Goal: Information Seeking & Learning: Learn about a topic

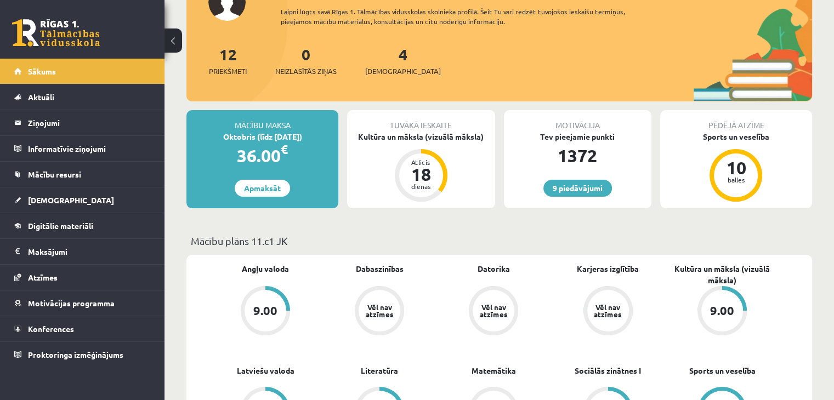
scroll to position [100, 0]
click at [261, 185] on link "Apmaksāt" at bounding box center [262, 187] width 55 height 17
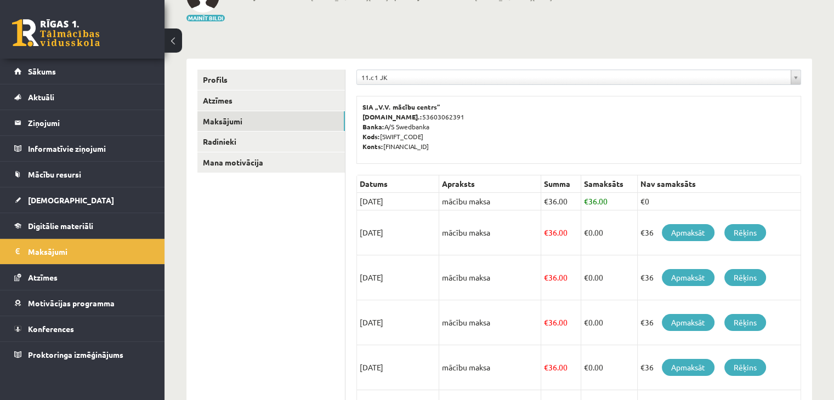
scroll to position [83, 0]
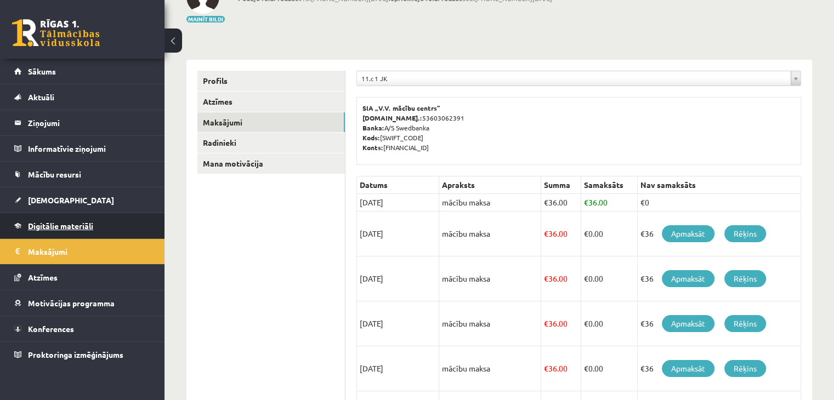
click at [70, 227] on span "Digitālie materiāli" at bounding box center [60, 226] width 65 height 10
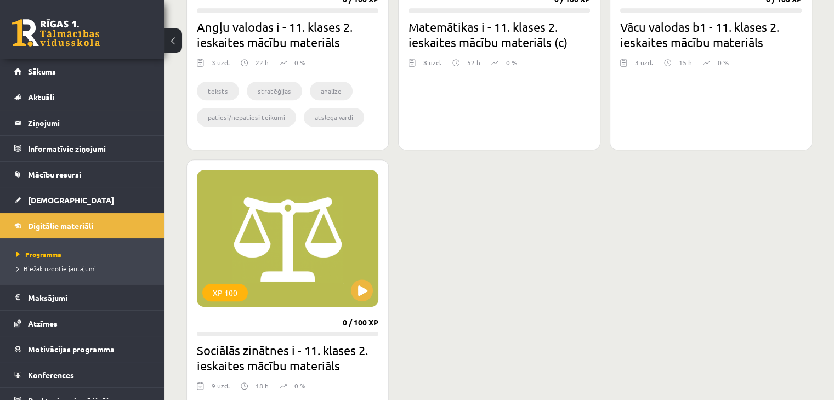
scroll to position [824, 0]
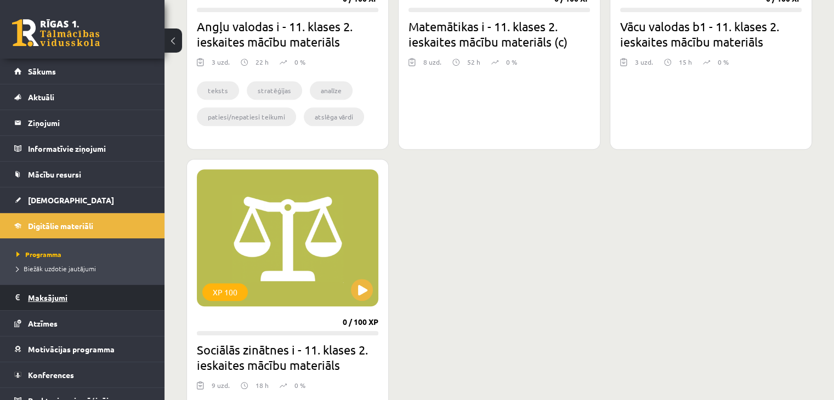
click at [56, 298] on legend "Maksājumi 0" at bounding box center [89, 297] width 123 height 25
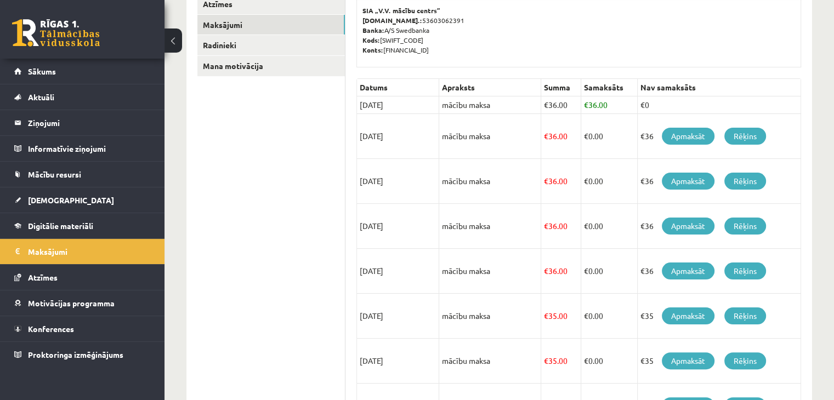
scroll to position [180, 0]
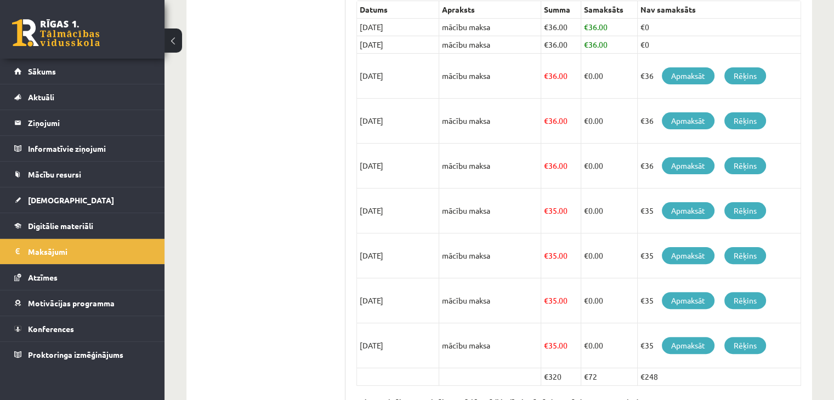
scroll to position [260, 0]
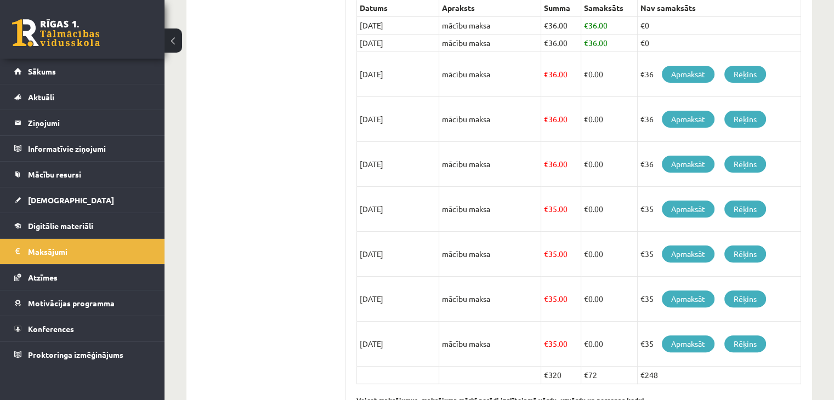
click at [294, 227] on ul "Profils Atzīmes Maksājumi Radinieki Mana motivācija" at bounding box center [271, 153] width 148 height 518
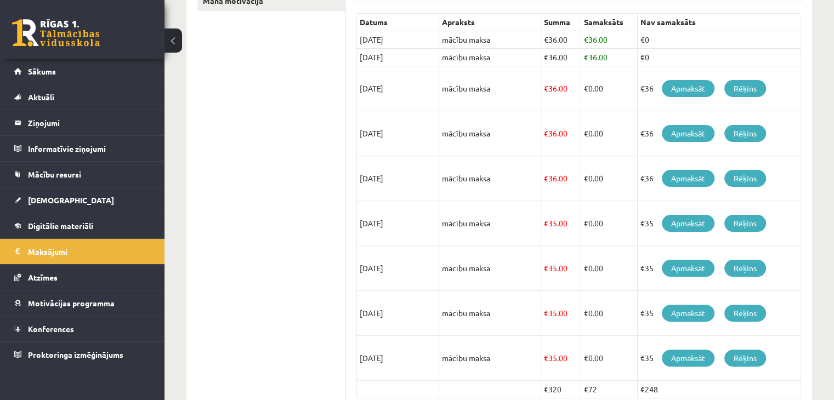
scroll to position [249, 0]
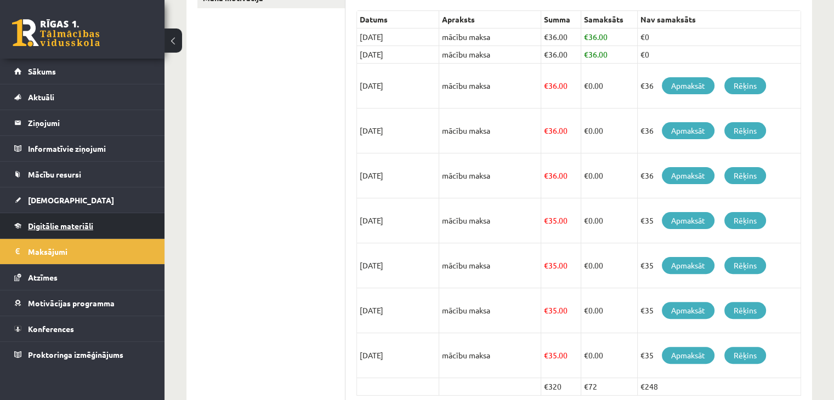
click at [94, 216] on link "Digitālie materiāli" at bounding box center [82, 225] width 136 height 25
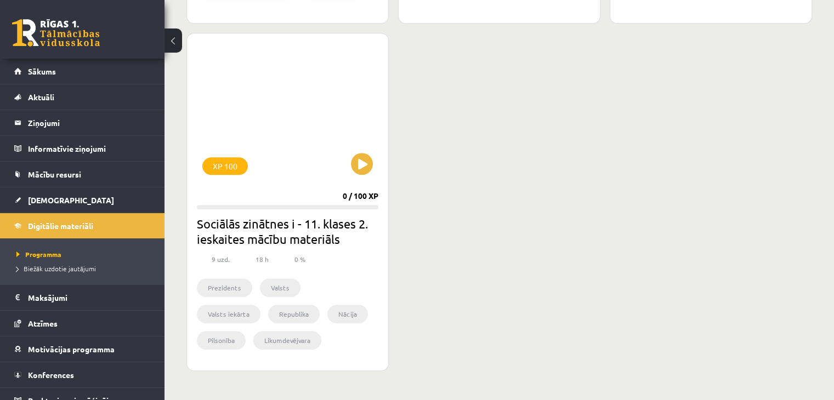
scroll to position [952, 0]
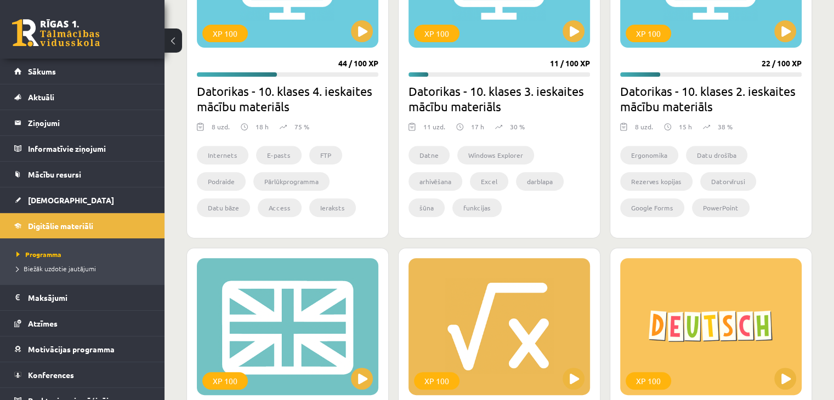
click at [551, 277] on div "XP 100" at bounding box center [498, 326] width 181 height 137
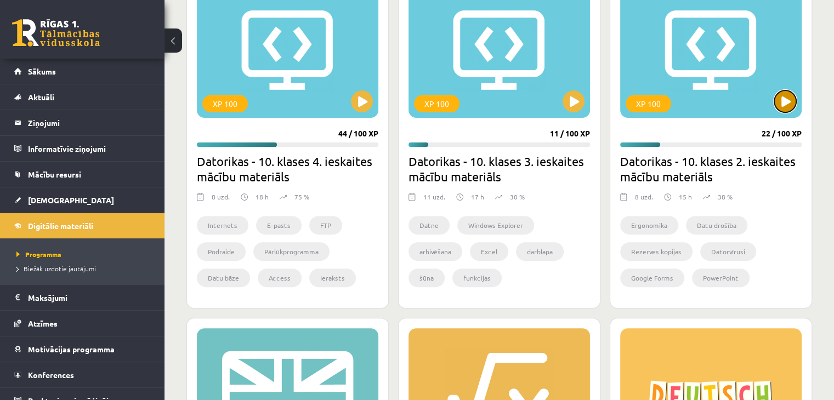
click at [779, 97] on button at bounding box center [785, 101] width 22 height 22
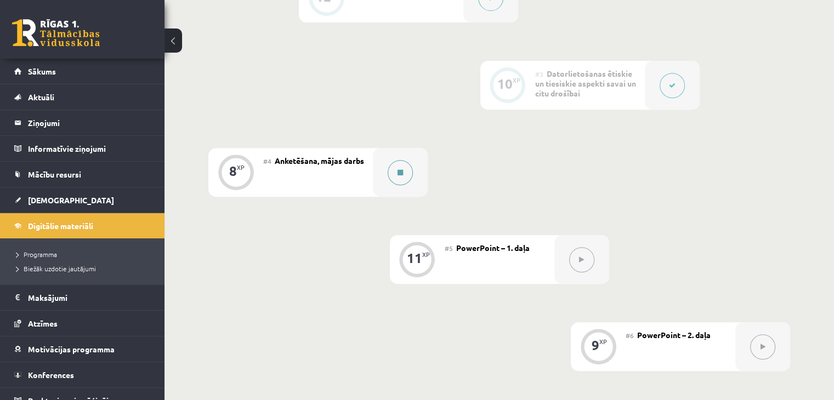
scroll to position [449, 0]
click at [74, 221] on span "Digitālie materiāli" at bounding box center [60, 226] width 65 height 10
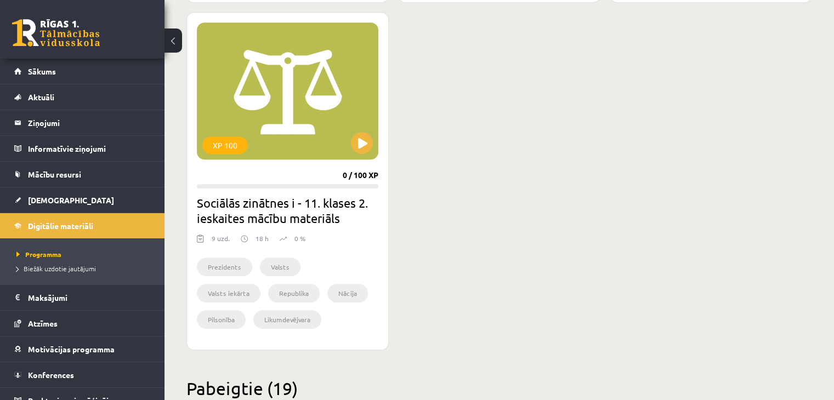
scroll to position [984, 0]
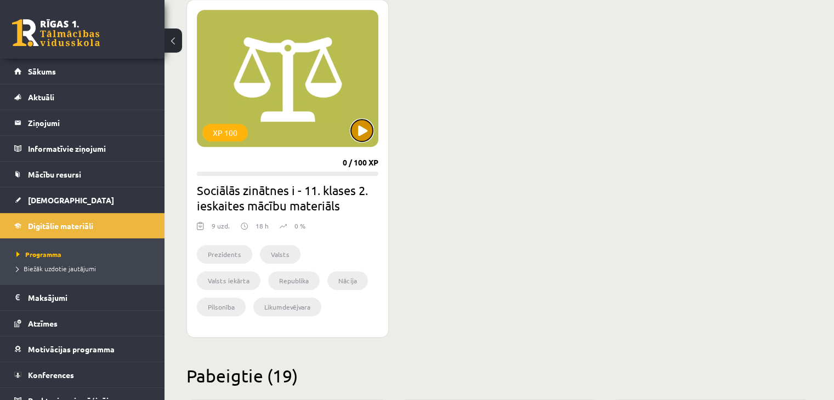
click at [363, 129] on button at bounding box center [362, 130] width 22 height 22
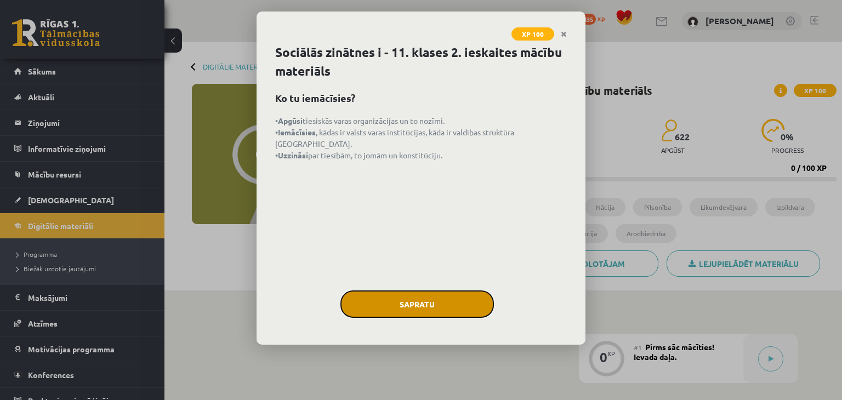
click at [434, 305] on button "Sapratu" at bounding box center [416, 304] width 153 height 27
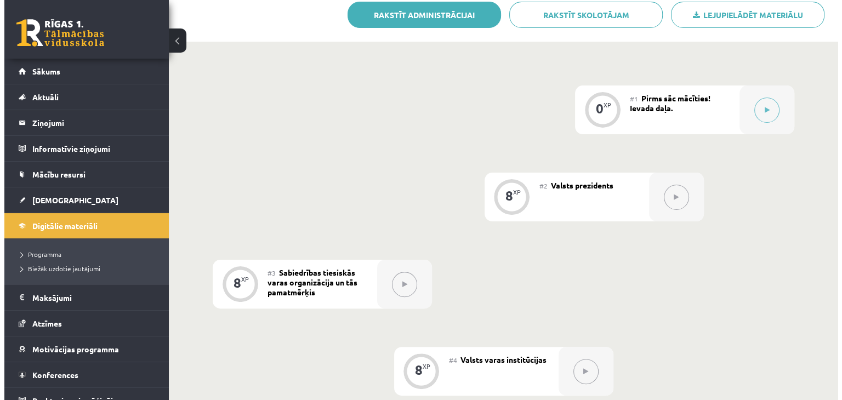
scroll to position [248, 0]
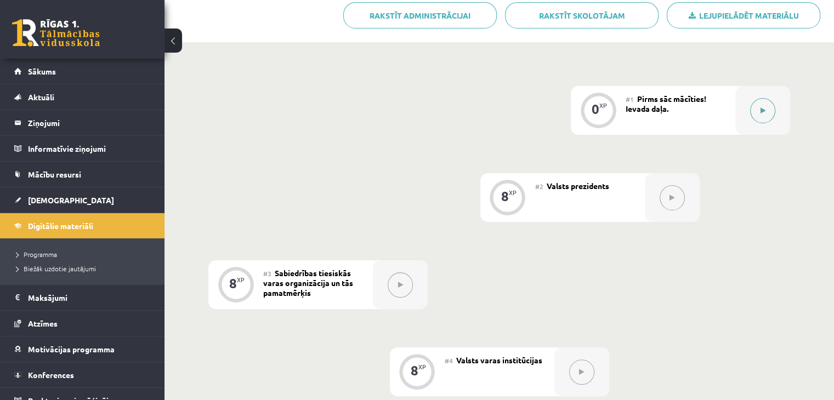
drag, startPoint x: 767, startPoint y: 111, endPoint x: 763, endPoint y: 105, distance: 7.9
click at [763, 105] on button at bounding box center [762, 110] width 25 height 25
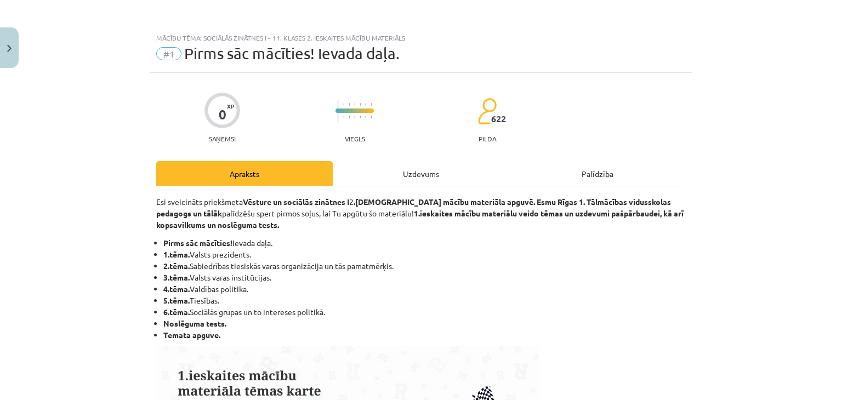
click at [763, 105] on div "Mācību tēma: Sociālās zinātnes i - 11. klases 2. ieskaites mācību materiāls #1 …" at bounding box center [421, 200] width 842 height 400
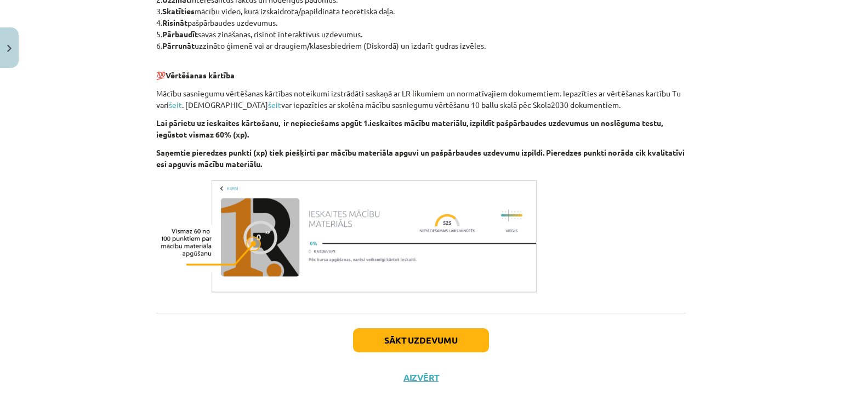
scroll to position [646, 0]
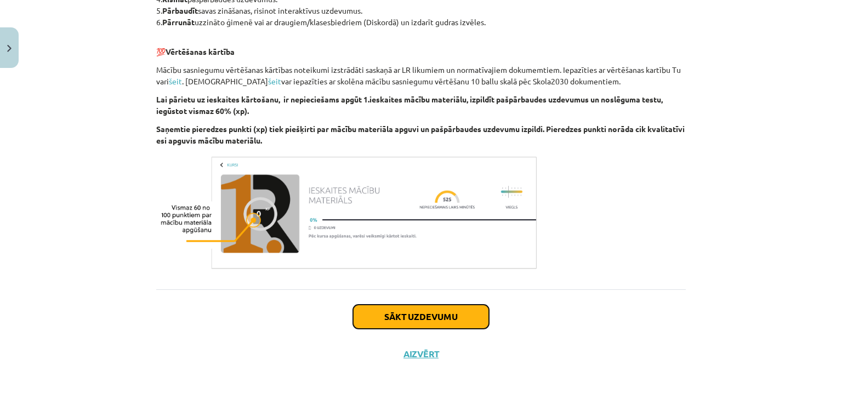
click at [436, 316] on button "Sākt uzdevumu" at bounding box center [421, 317] width 136 height 24
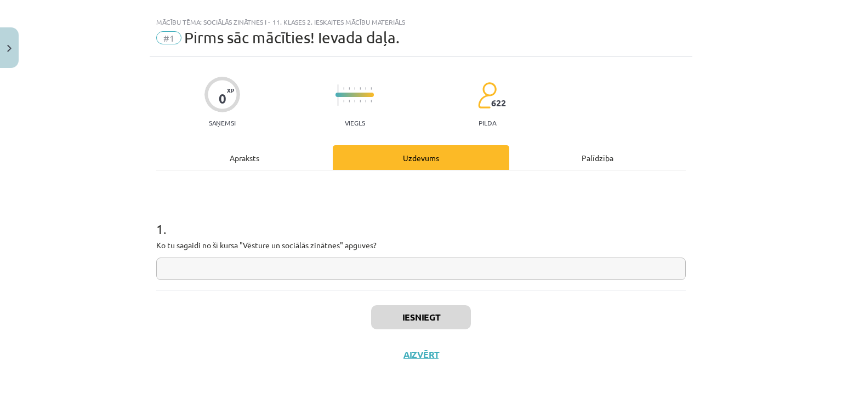
click at [361, 275] on input "text" at bounding box center [421, 269] width 530 height 22
type input "*"
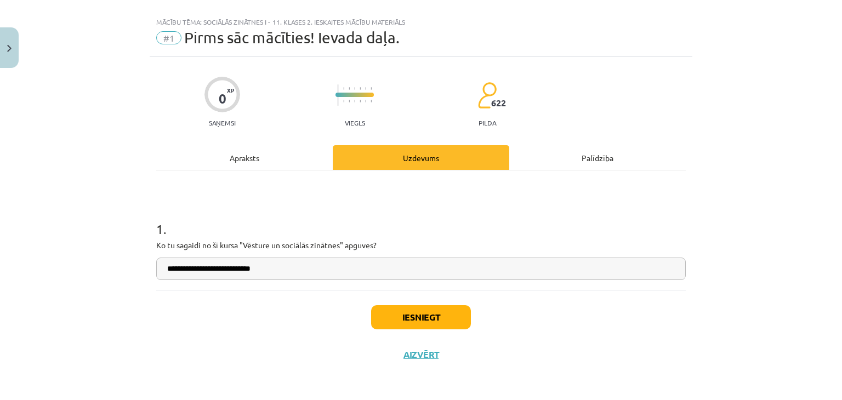
type input "**********"
click at [413, 314] on button "Iesniegt" at bounding box center [421, 317] width 100 height 24
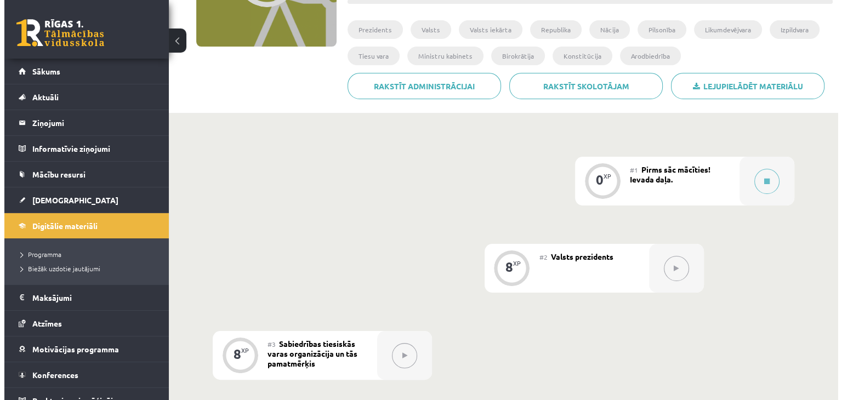
scroll to position [175, 0]
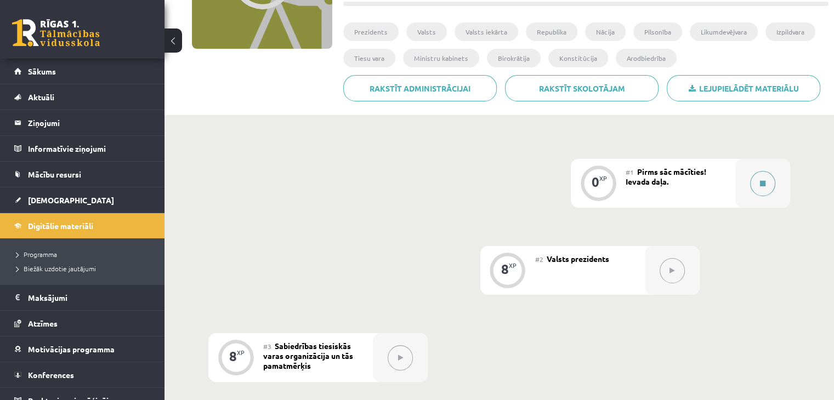
click at [760, 186] on icon at bounding box center [762, 183] width 5 height 7
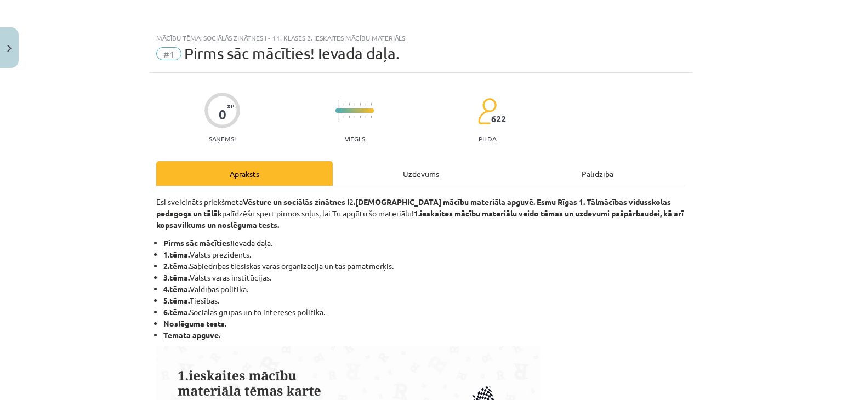
click at [449, 170] on div "Uzdevums" at bounding box center [421, 173] width 177 height 25
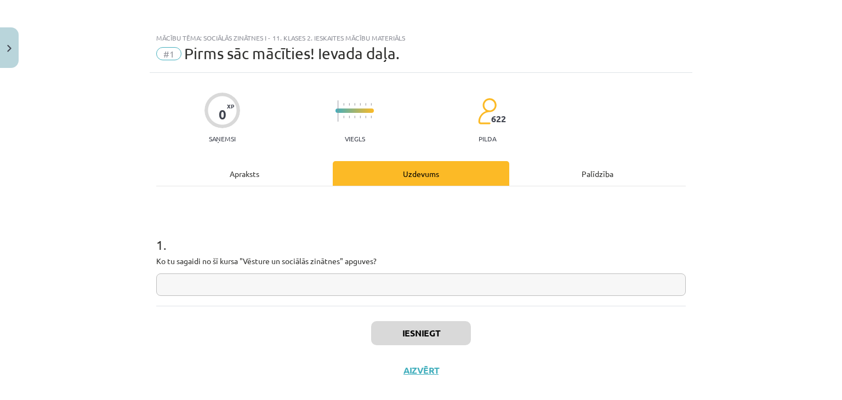
scroll to position [16, 0]
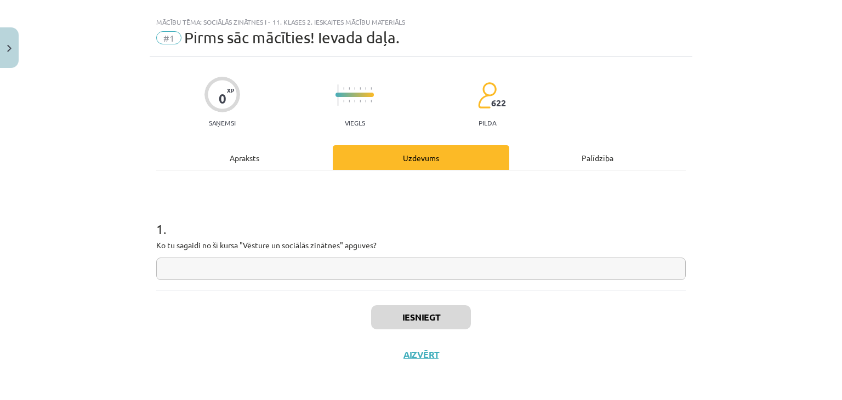
click at [322, 272] on input "text" at bounding box center [421, 269] width 530 height 22
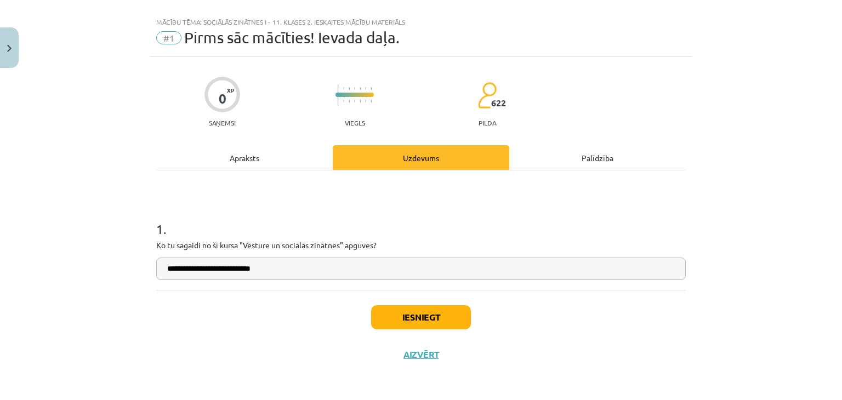
type input "**********"
click at [413, 309] on button "Iesniegt" at bounding box center [421, 317] width 100 height 24
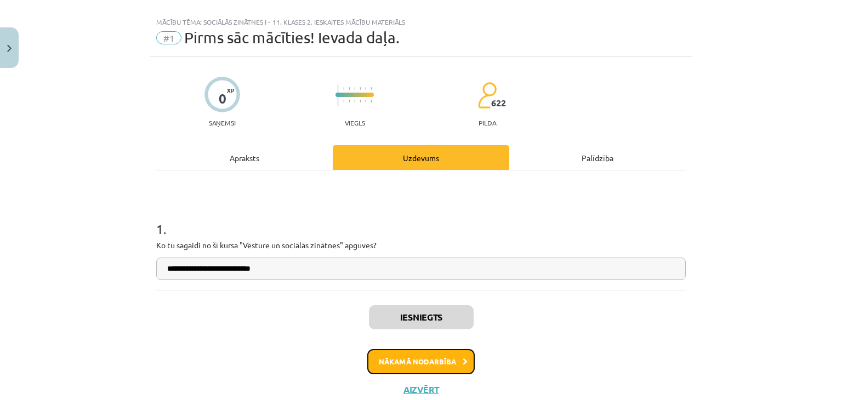
click at [409, 358] on button "Nākamā nodarbība" at bounding box center [420, 361] width 107 height 25
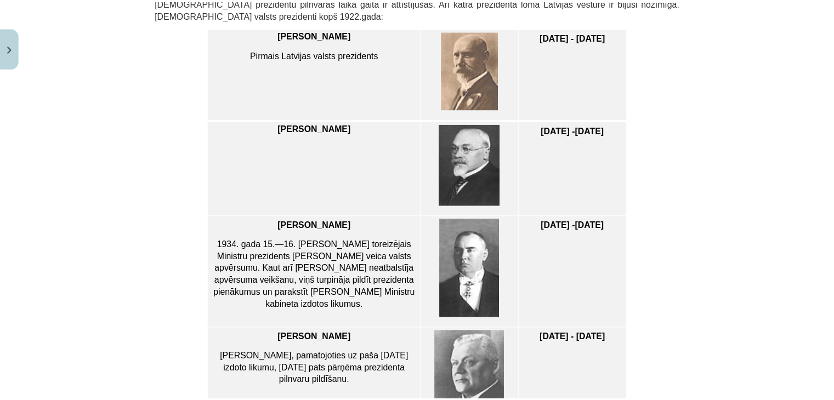
scroll to position [1429, 0]
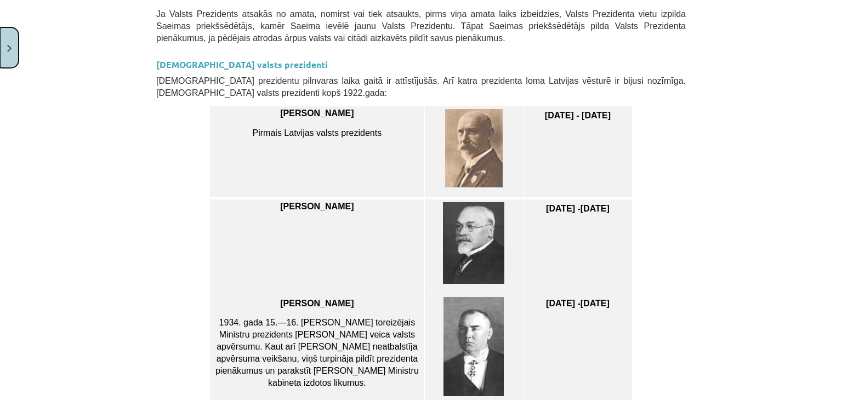
click at [7, 37] on button "Close" at bounding box center [9, 47] width 19 height 41
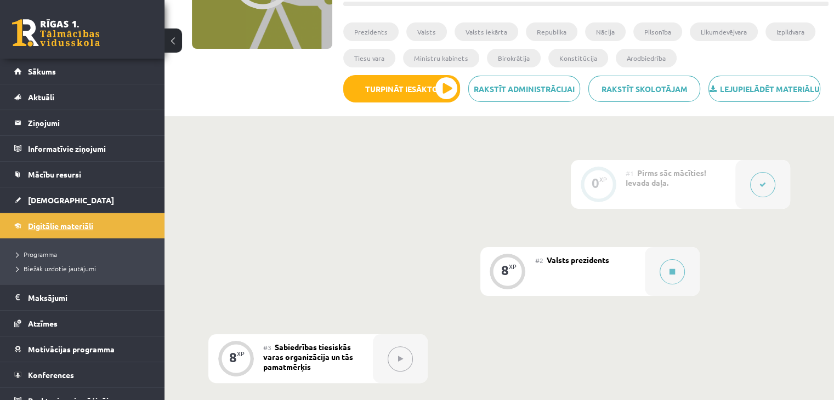
click at [92, 227] on span "Digitālie materiāli" at bounding box center [60, 226] width 65 height 10
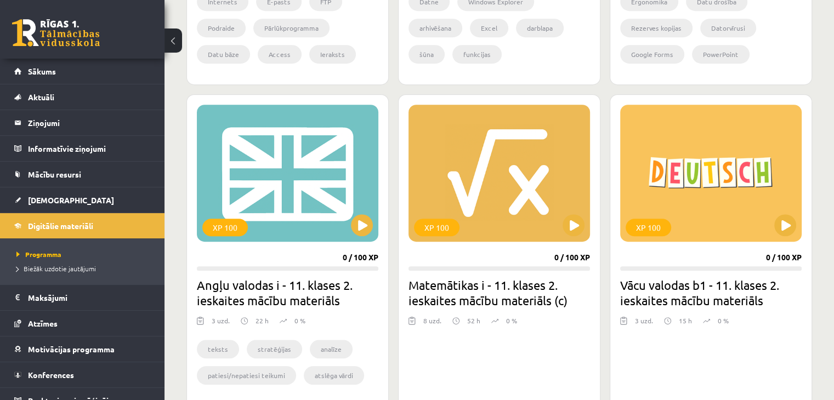
scroll to position [567, 0]
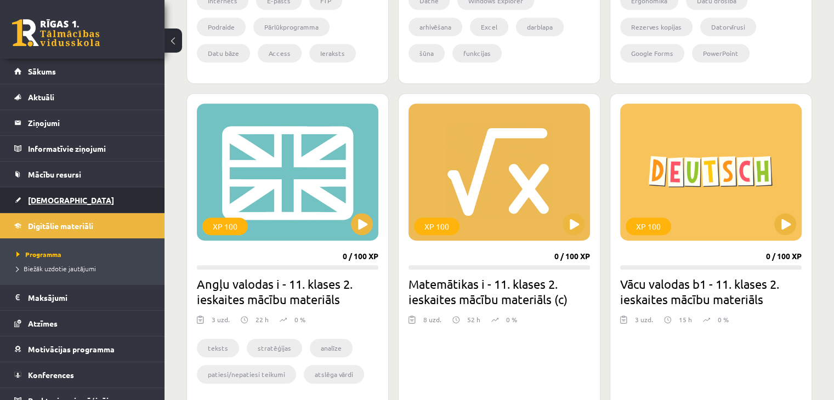
click at [107, 198] on link "[DEMOGRAPHIC_DATA]" at bounding box center [82, 199] width 136 height 25
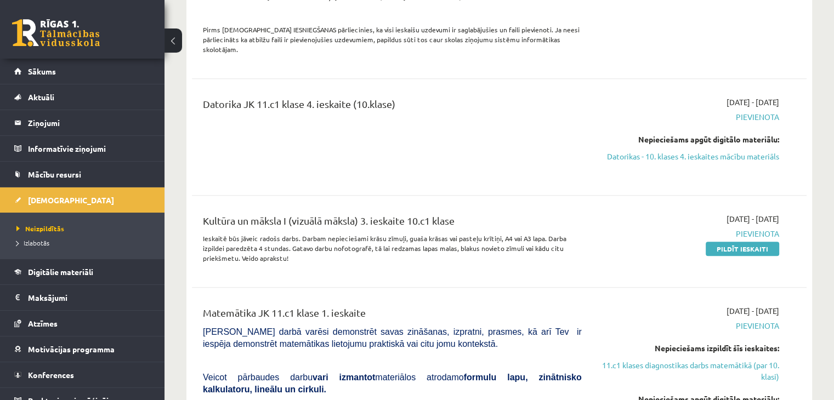
scroll to position [1128, 0]
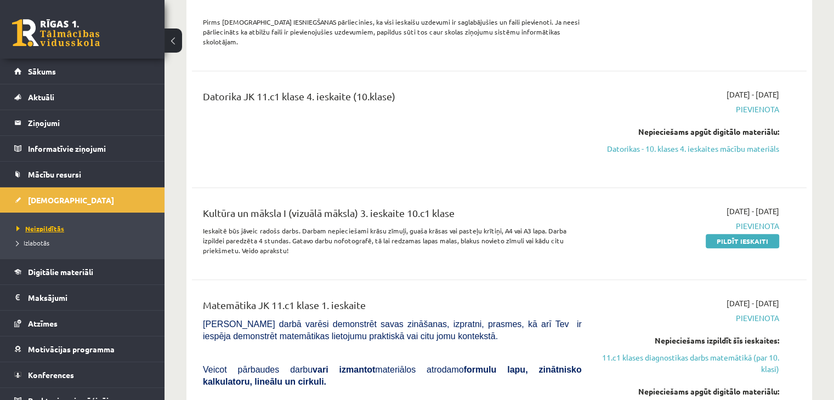
click at [45, 225] on span "Neizpildītās" at bounding box center [40, 228] width 48 height 9
click at [44, 225] on span "Neizpildītās" at bounding box center [40, 228] width 48 height 9
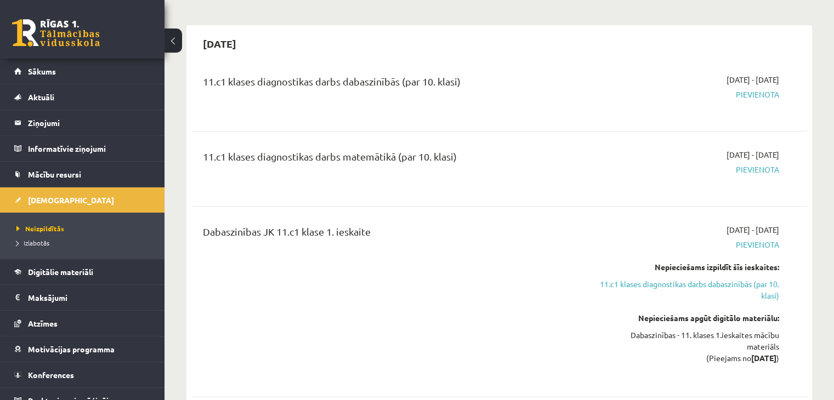
scroll to position [82, 0]
click at [64, 268] on span "Digitālie materiāli" at bounding box center [60, 272] width 65 height 10
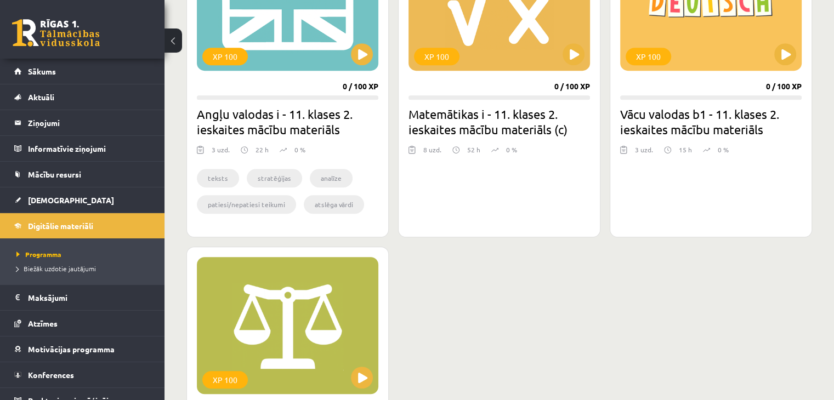
scroll to position [738, 0]
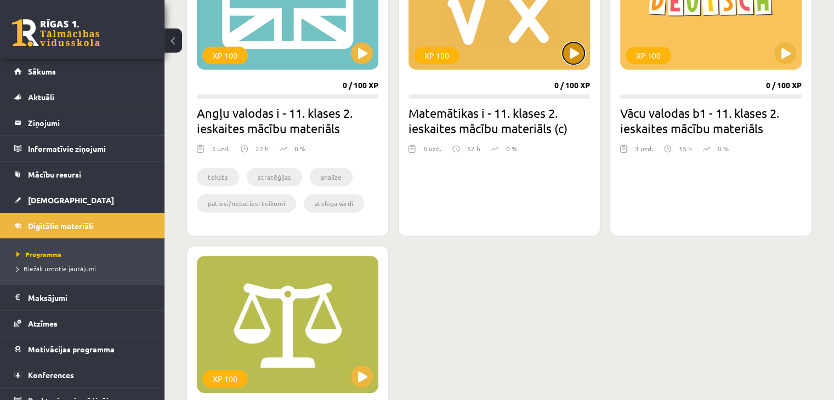
click at [574, 58] on button at bounding box center [573, 53] width 22 height 22
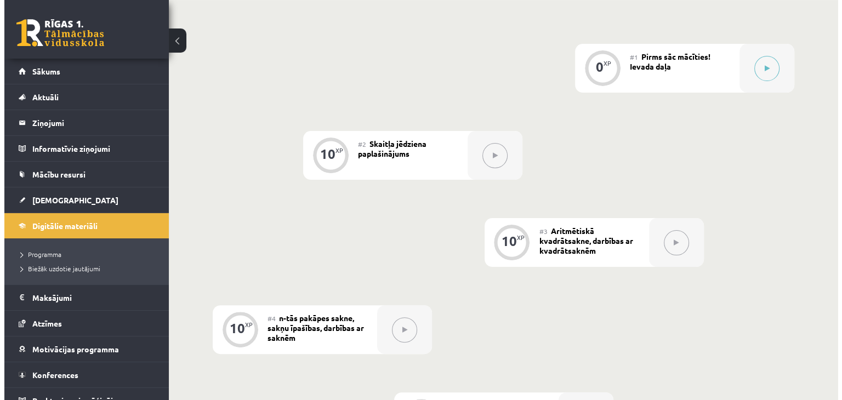
scroll to position [252, 0]
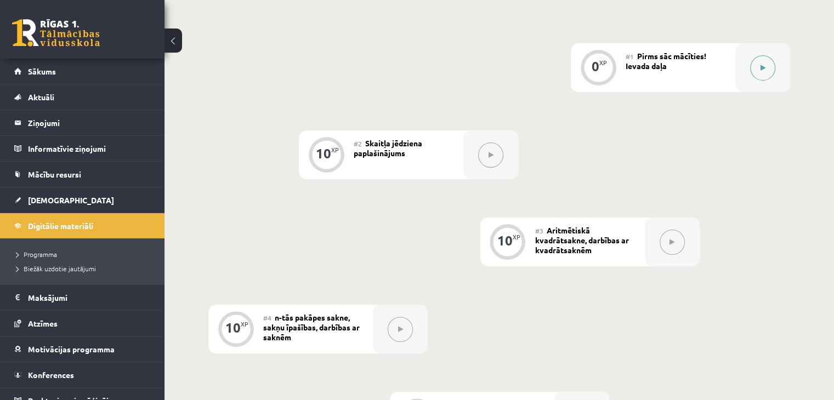
click at [773, 67] on button at bounding box center [762, 67] width 25 height 25
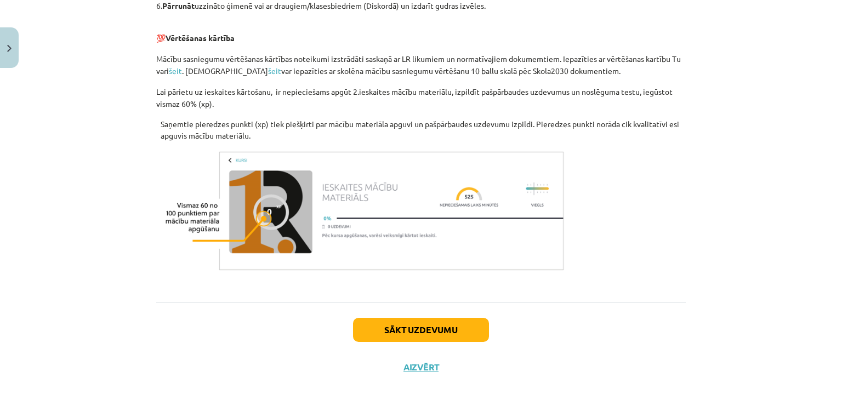
scroll to position [685, 0]
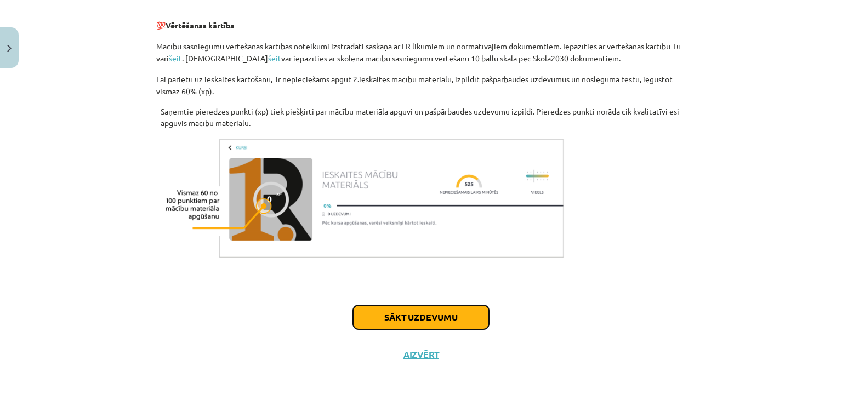
click at [399, 317] on button "Sākt uzdevumu" at bounding box center [421, 317] width 136 height 24
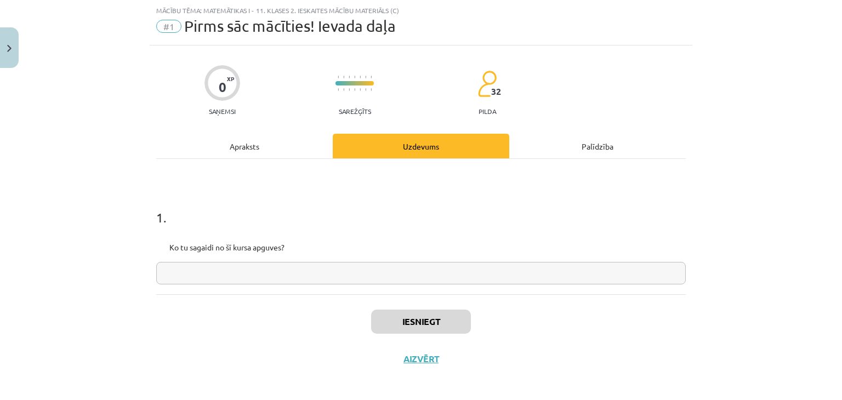
click at [323, 271] on input "text" at bounding box center [421, 273] width 530 height 22
type input "**********"
click at [419, 322] on button "Iesniegt" at bounding box center [421, 322] width 100 height 24
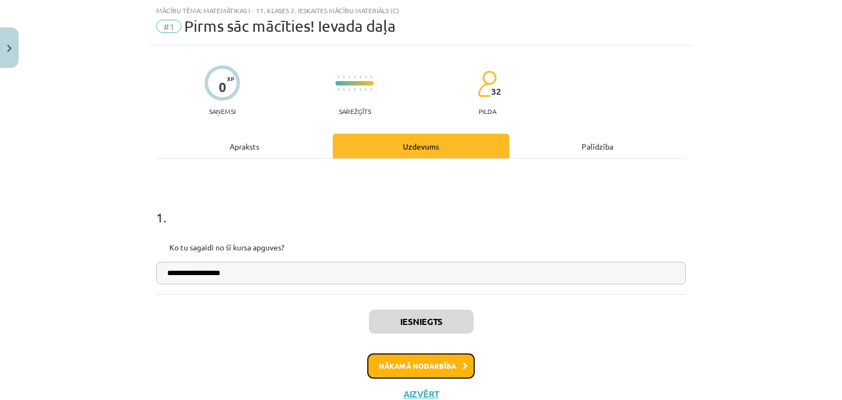
click at [419, 366] on button "Nākamā nodarbība" at bounding box center [420, 366] width 107 height 25
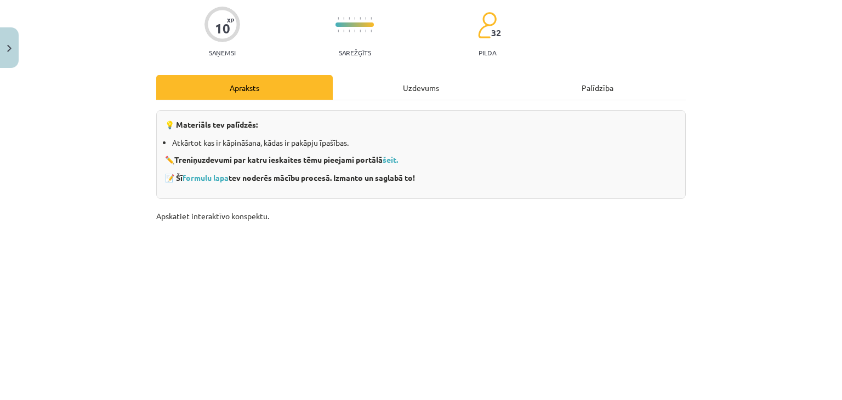
scroll to position [89, 0]
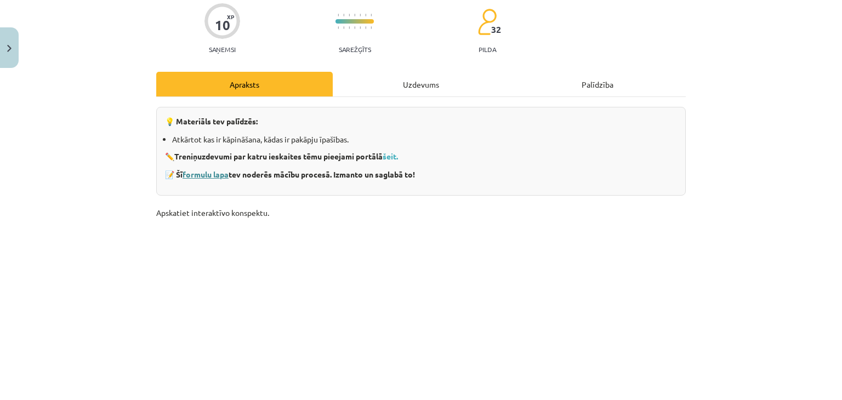
click at [206, 173] on link "formulu lapa" at bounding box center [206, 174] width 46 height 10
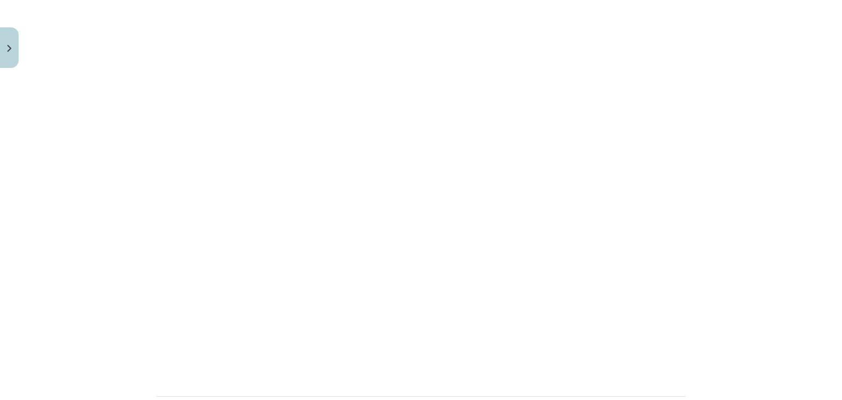
scroll to position [783, 0]
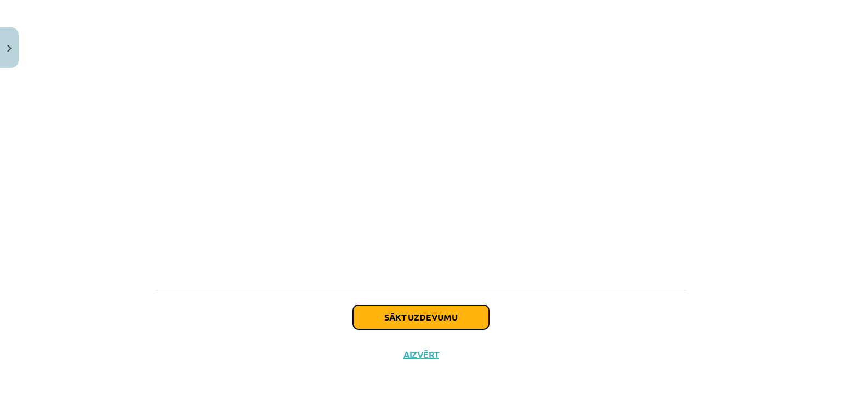
click at [417, 315] on button "Sākt uzdevumu" at bounding box center [421, 317] width 136 height 24
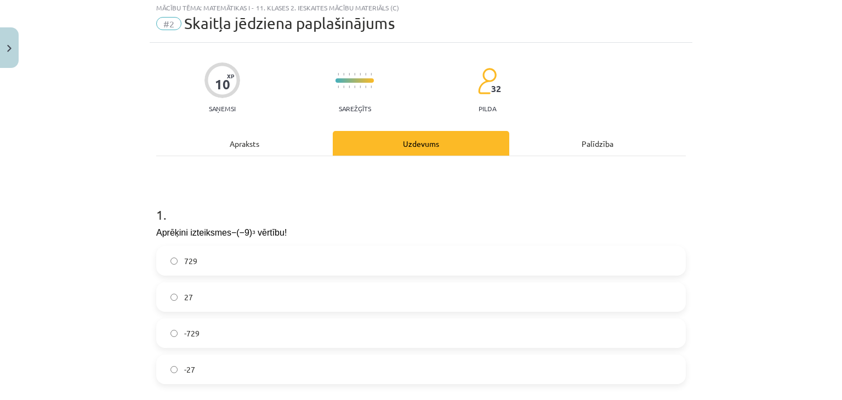
scroll to position [27, 0]
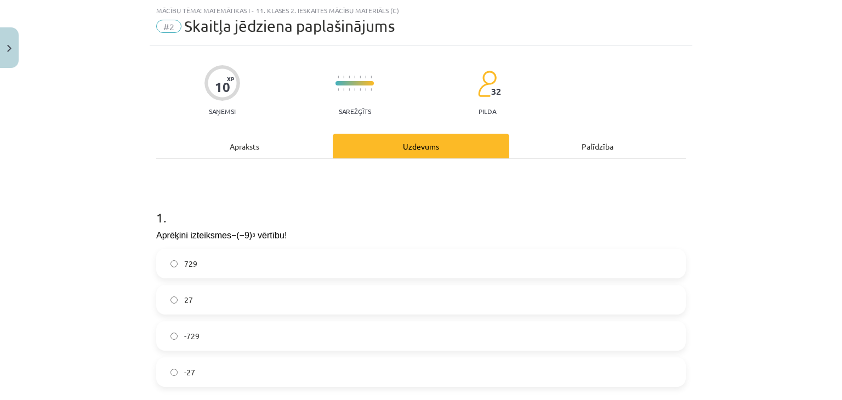
click at [256, 262] on label "729" at bounding box center [420, 263] width 527 height 27
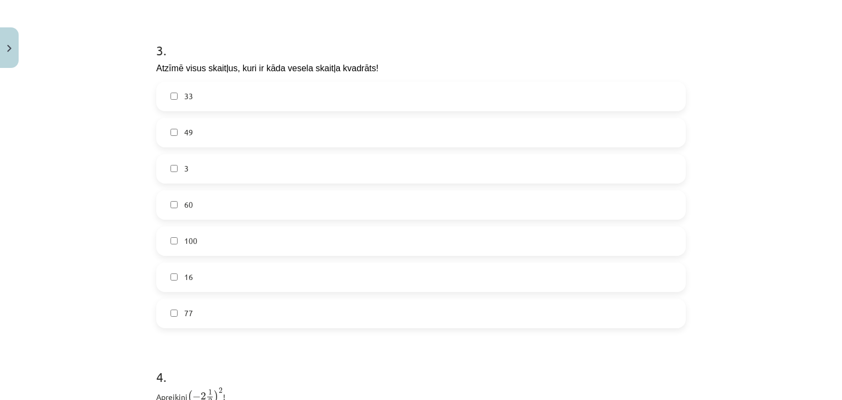
scroll to position [561, 0]
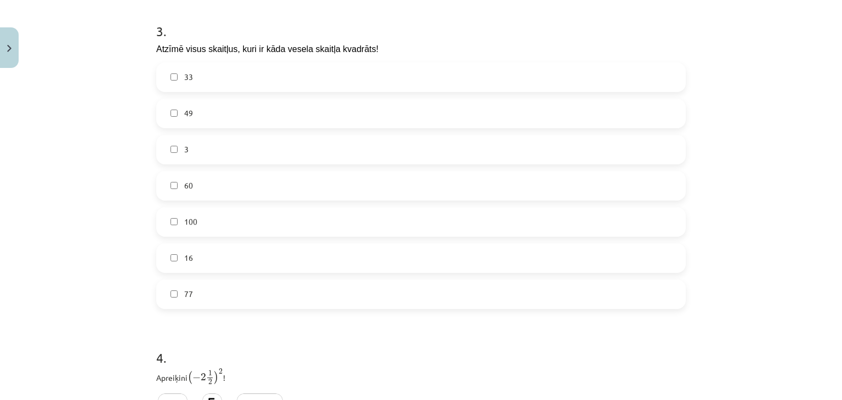
click at [193, 254] on label "16" at bounding box center [420, 257] width 527 height 27
click at [219, 216] on label "100" at bounding box center [420, 221] width 527 height 27
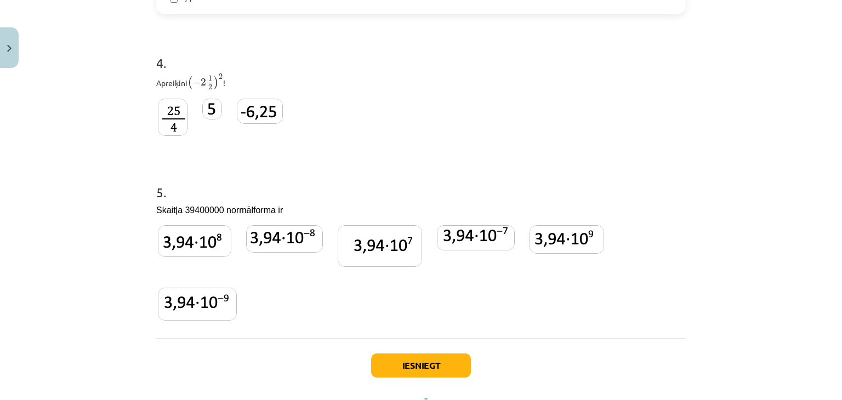
scroll to position [855, 0]
click at [400, 251] on img at bounding box center [380, 247] width 84 height 42
click at [414, 360] on button "Iesniegt" at bounding box center [421, 366] width 100 height 24
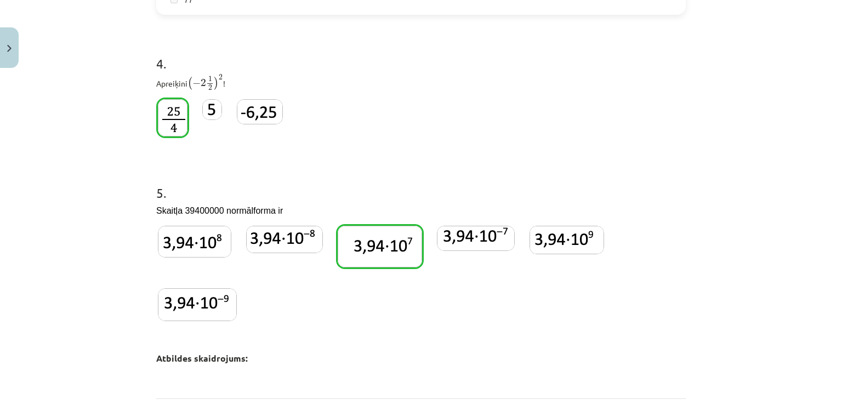
drag, startPoint x: 414, startPoint y: 360, endPoint x: 770, endPoint y: 173, distance: 401.6
click at [770, 173] on div "Mācību tēma: Matemātikas i - 11. klases 2. ieskaites mācību materiāls (c) #2 Sk…" at bounding box center [421, 200] width 842 height 400
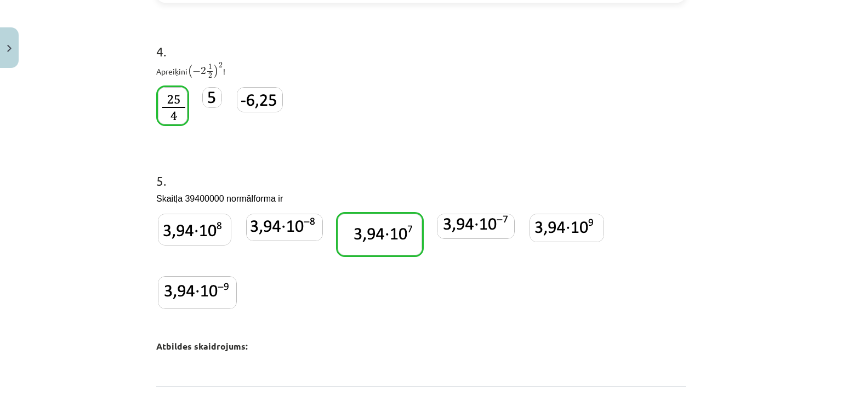
scroll to position [993, 0]
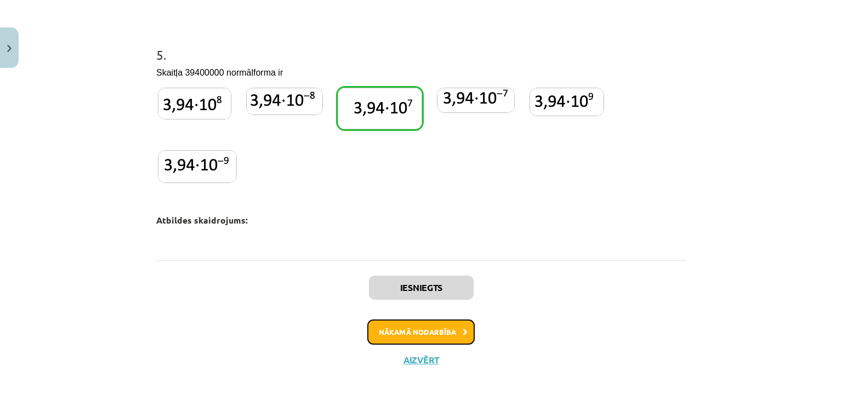
click at [425, 320] on button "Nākamā nodarbība" at bounding box center [420, 332] width 107 height 25
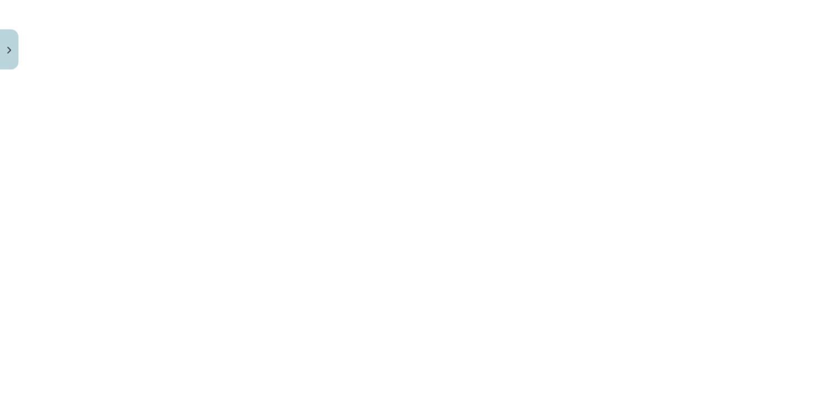
scroll to position [376, 0]
click at [2, 44] on button "Close" at bounding box center [9, 47] width 19 height 41
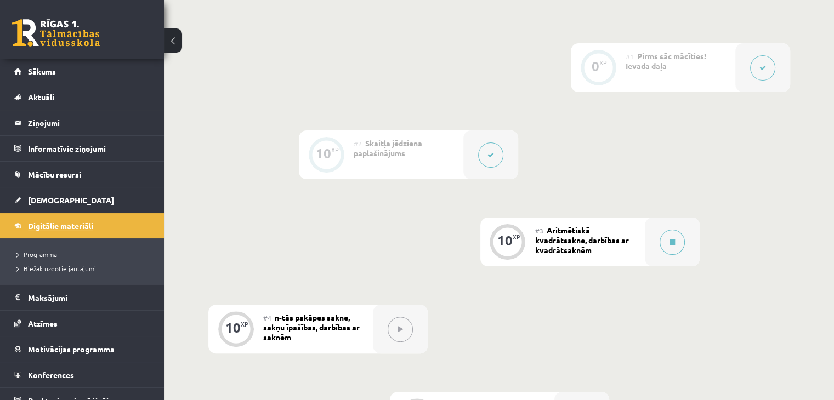
click at [64, 225] on span "Digitālie materiāli" at bounding box center [60, 226] width 65 height 10
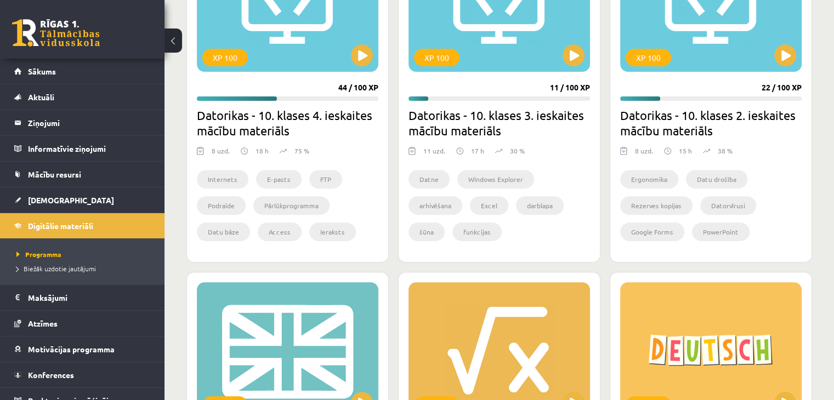
scroll to position [389, 0]
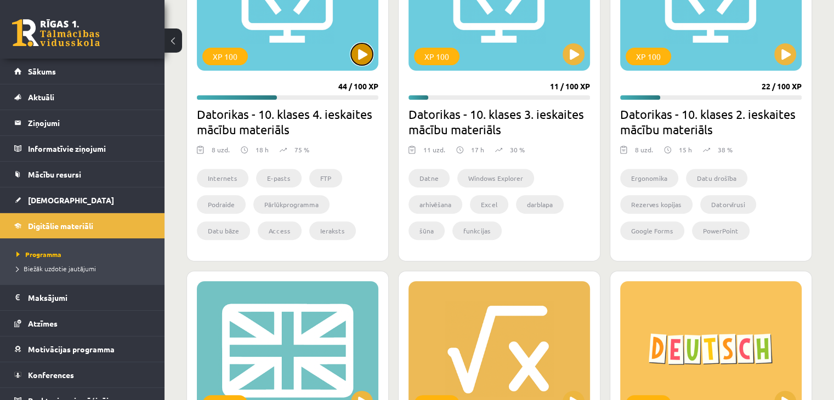
click at [366, 64] on button at bounding box center [362, 54] width 22 height 22
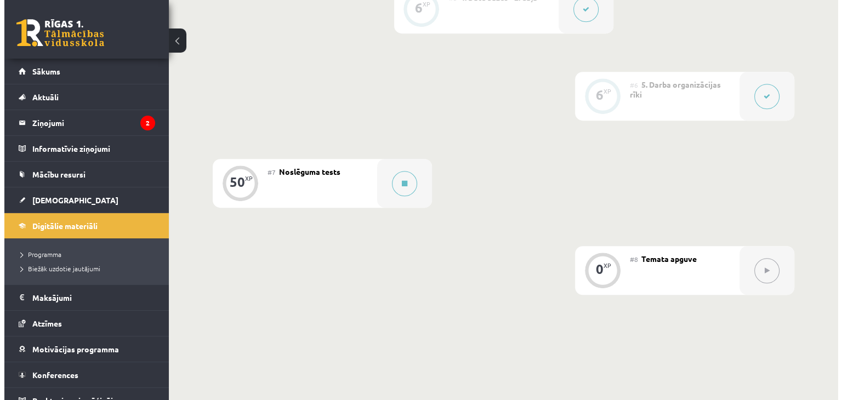
scroll to position [699, 0]
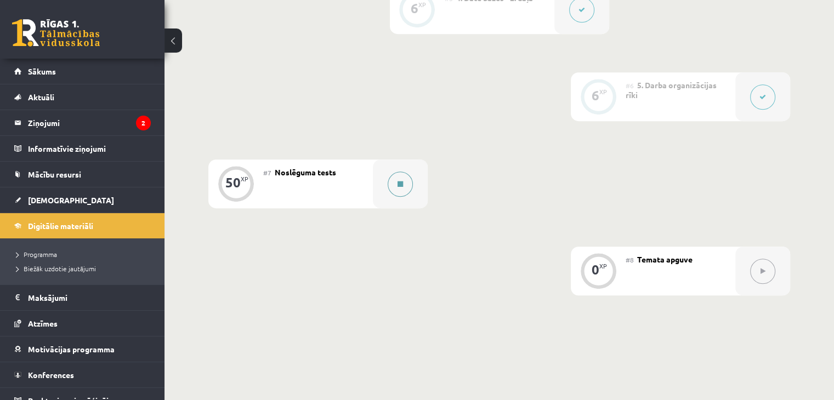
click at [400, 197] on button at bounding box center [400, 184] width 25 height 25
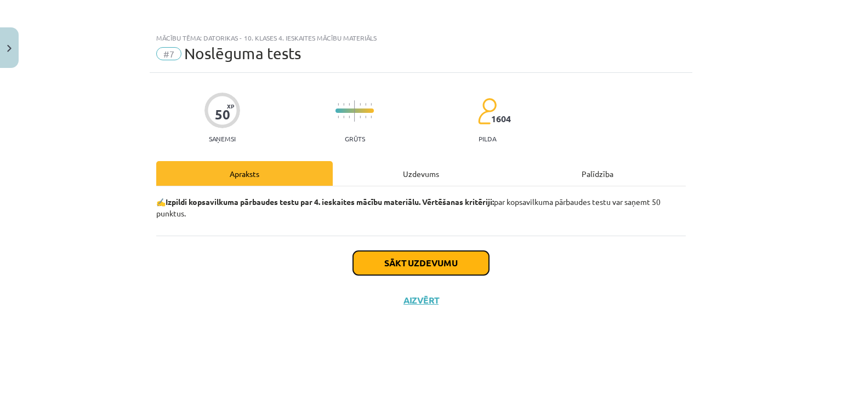
click at [435, 258] on button "Sākt uzdevumu" at bounding box center [421, 263] width 136 height 24
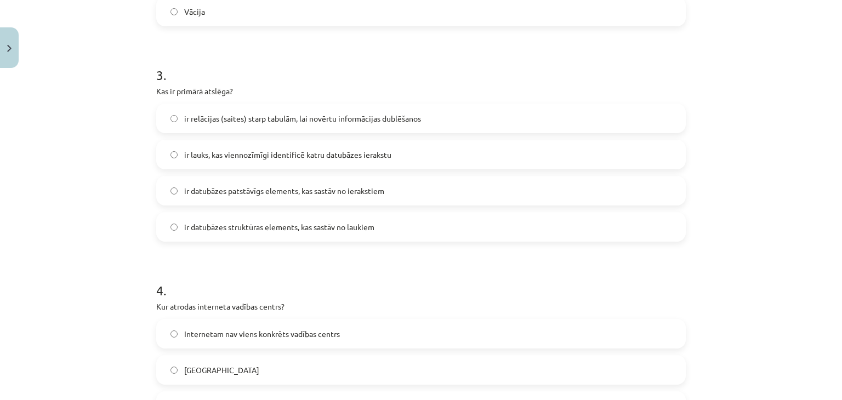
scroll to position [801, 0]
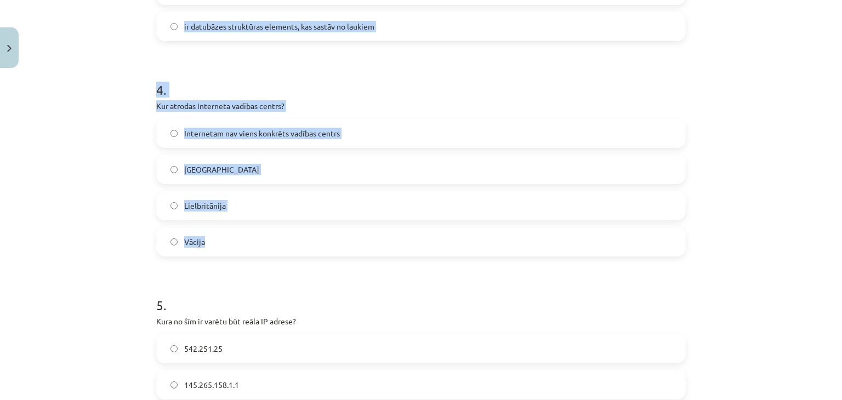
drag, startPoint x: 152, startPoint y: 64, endPoint x: 309, endPoint y: 232, distance: 229.6
copy form "1 . Kura no dotajām ir datu bāžu programma? Microsoft Outlook Microsoft Excel M…"
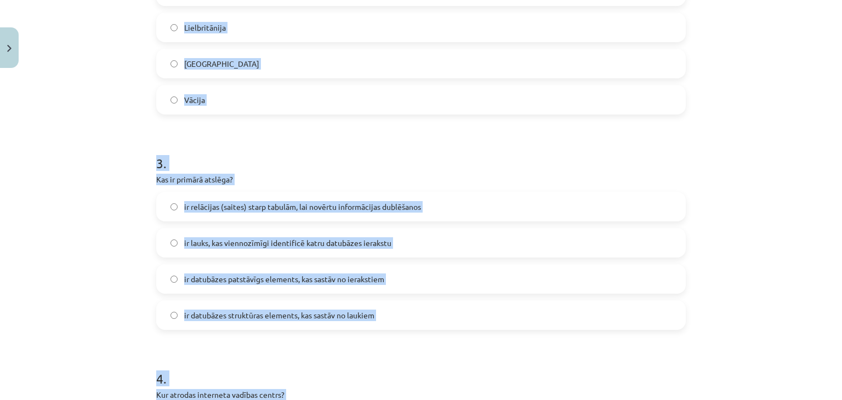
scroll to position [363, 0]
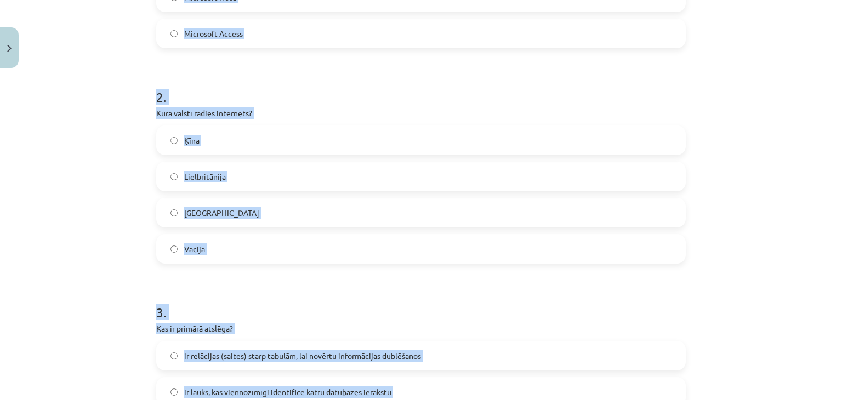
click at [225, 204] on label "ASV" at bounding box center [420, 212] width 527 height 27
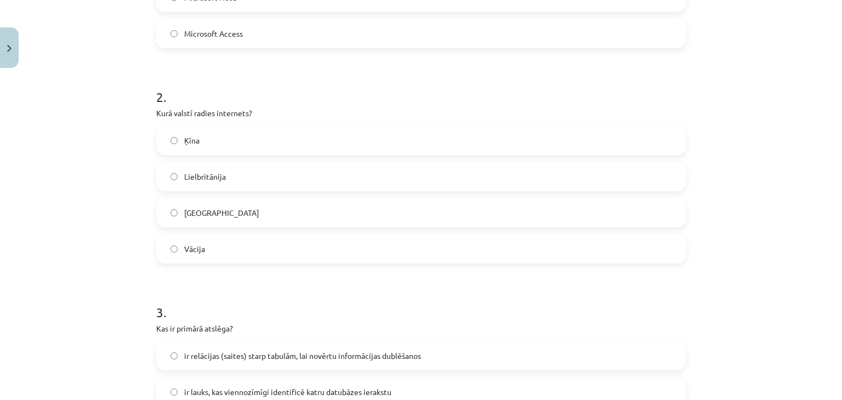
scroll to position [181, 0]
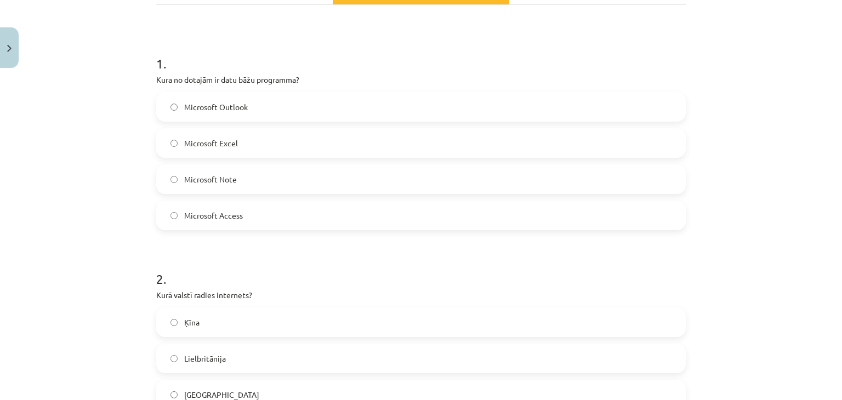
click at [254, 212] on label "Microsoft Access" at bounding box center [420, 215] width 527 height 27
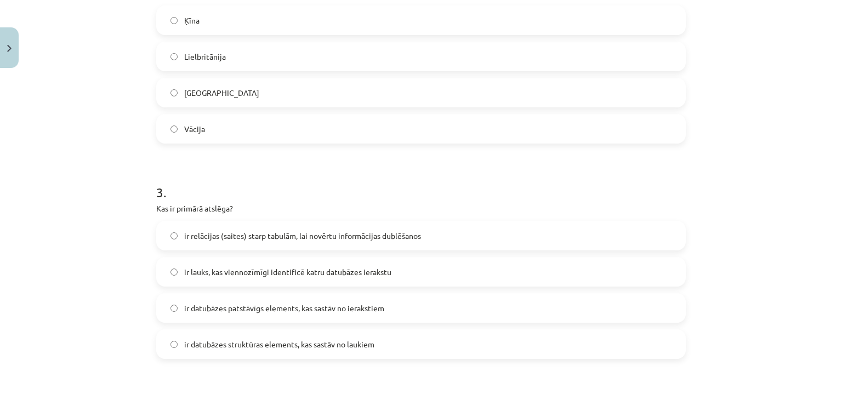
scroll to position [627, 0]
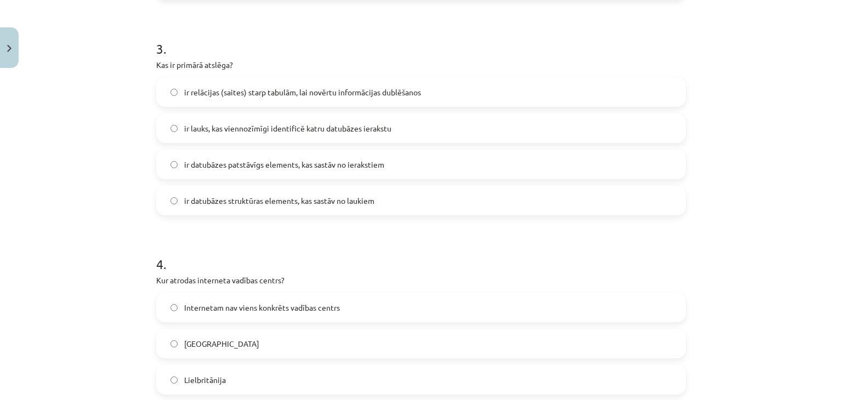
click at [226, 127] on span "ir lauks, kas viennozīmīgi identificē katru datubāzes ierakstu" at bounding box center [287, 129] width 207 height 12
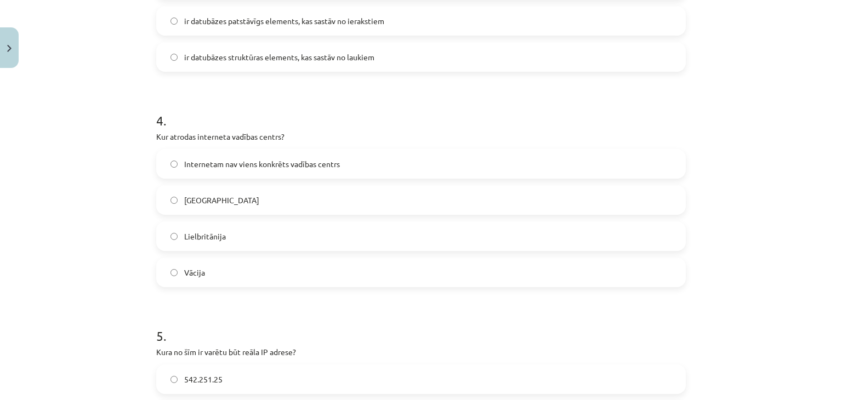
scroll to position [782, 0]
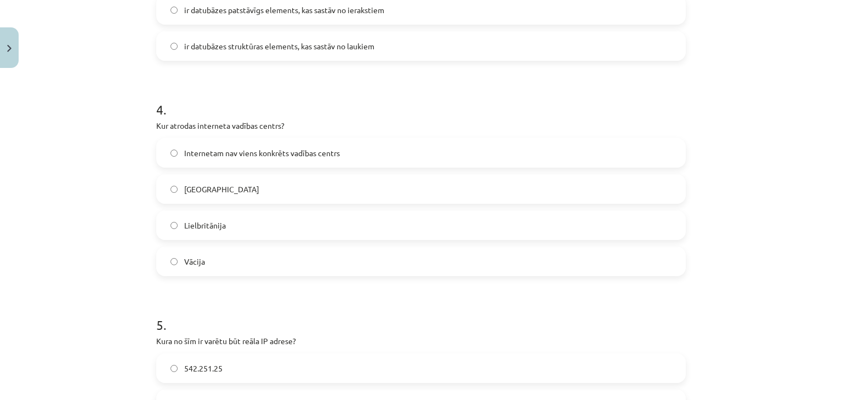
click at [234, 150] on span "Internetam nav viens konkrēts vadības centrs" at bounding box center [262, 153] width 156 height 12
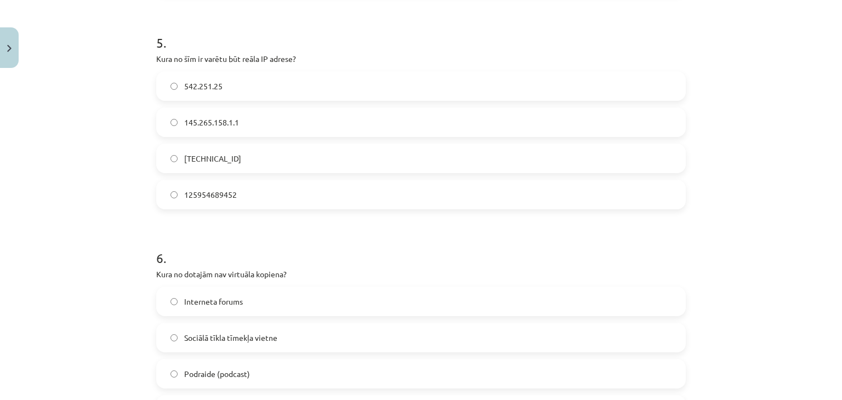
scroll to position [1065, 0]
click at [215, 161] on span "158.12.159.1" at bounding box center [212, 158] width 57 height 12
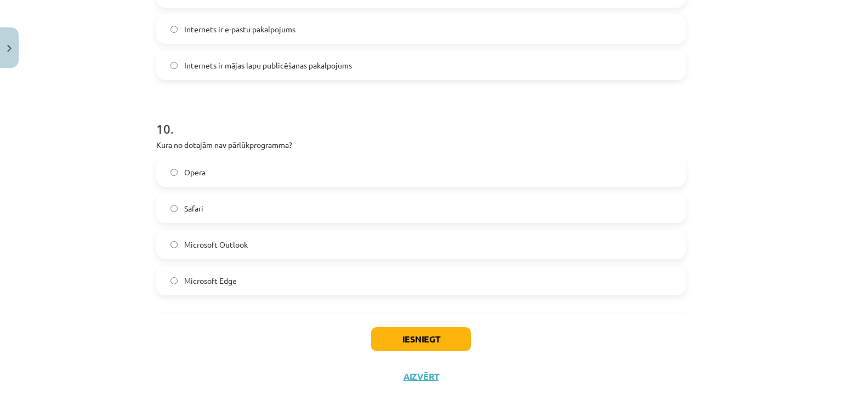
scroll to position [2077, 0]
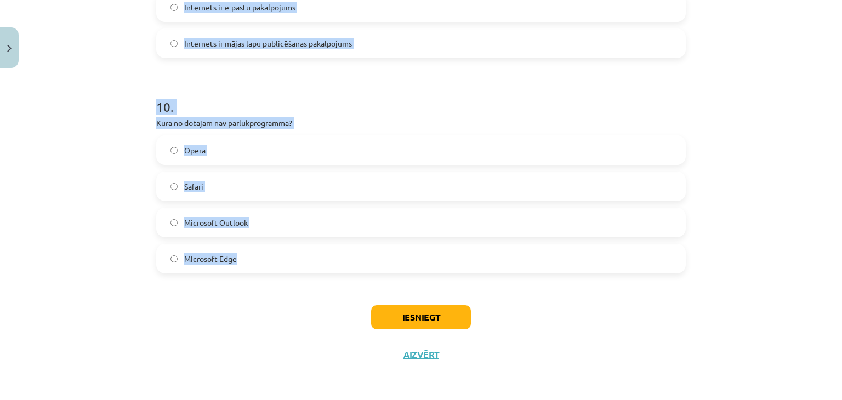
drag, startPoint x: 151, startPoint y: 25, endPoint x: 316, endPoint y: 265, distance: 291.0
copy form "6 . Kura no dotajām nav virtuāla kopiena? Interneta forums Sociālā tīkla tīmekļ…"
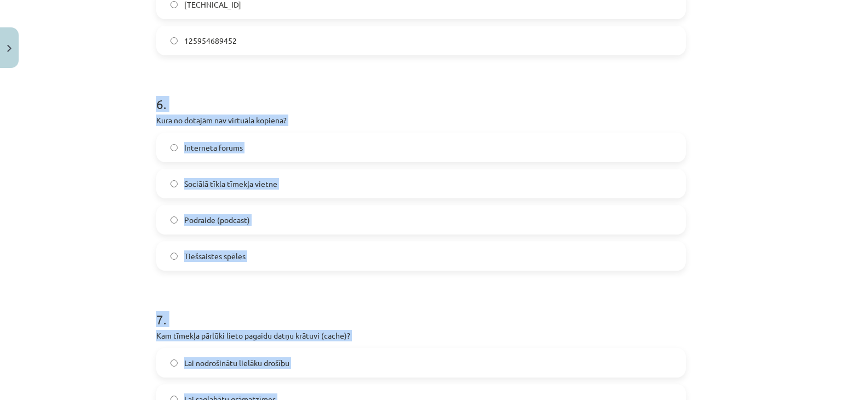
scroll to position [1207, 0]
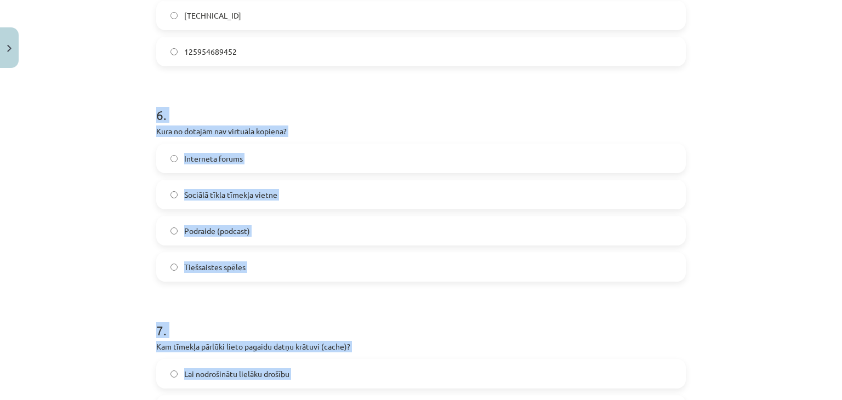
click at [213, 229] on span "Podraide (podcast)" at bounding box center [217, 231] width 66 height 12
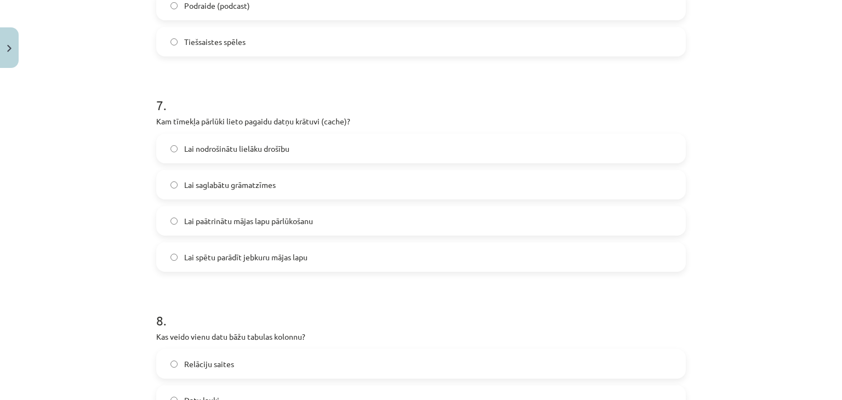
scroll to position [1433, 0]
click at [252, 224] on span "Lai paātrinātu mājas lapu pārlūkošanu" at bounding box center [248, 221] width 129 height 12
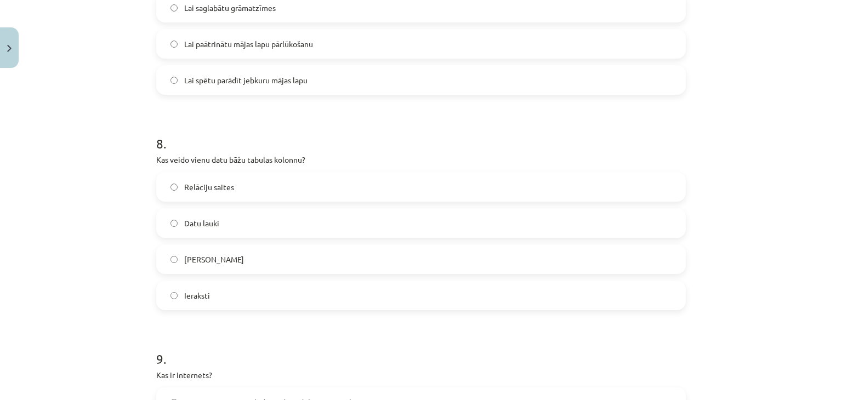
scroll to position [1610, 0]
click at [247, 212] on label "Datu lauki" at bounding box center [420, 222] width 527 height 27
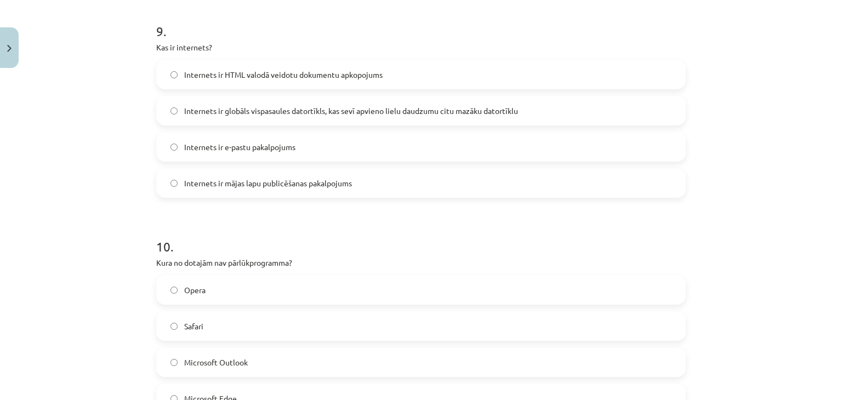
scroll to position [1944, 0]
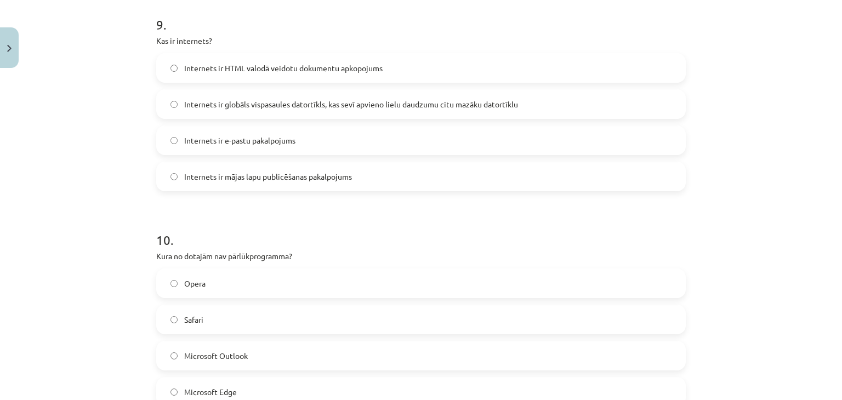
click at [215, 100] on span "Internets ir globāls vispasaules datortīkls, kas sevī apvieno lielu daudzumu ci…" at bounding box center [351, 105] width 334 height 12
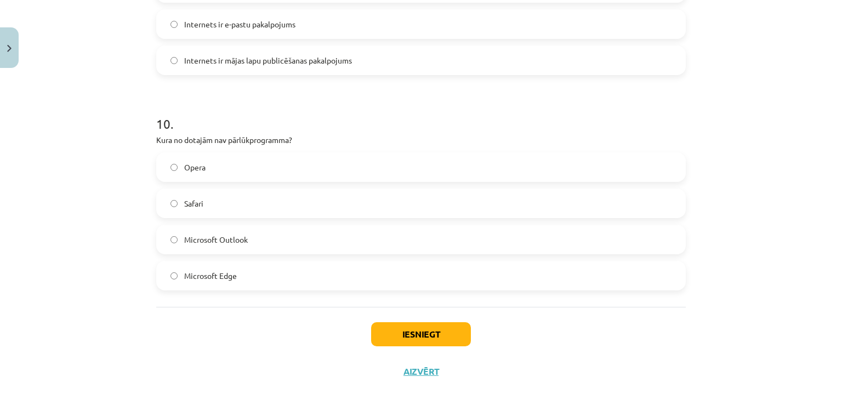
scroll to position [2075, 0]
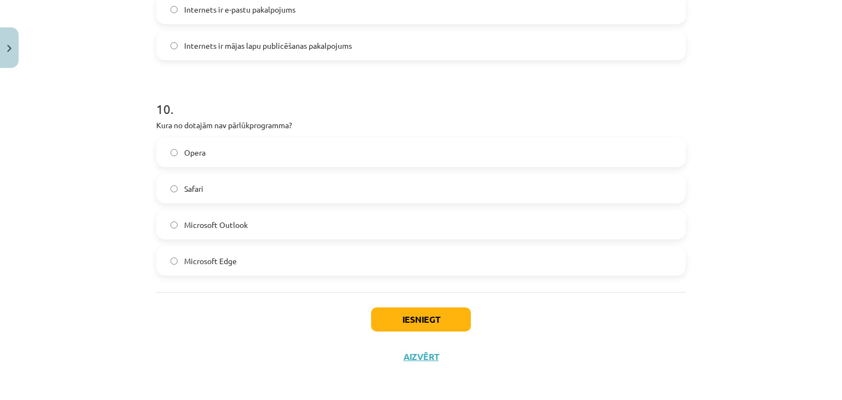
click at [229, 223] on span "Microsoft Outlook" at bounding box center [216, 225] width 64 height 12
click at [382, 310] on button "Iesniegt" at bounding box center [421, 320] width 100 height 24
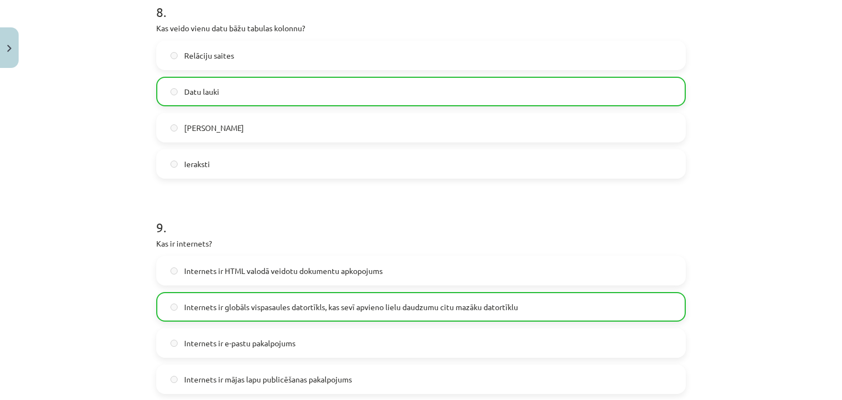
scroll to position [2084, 0]
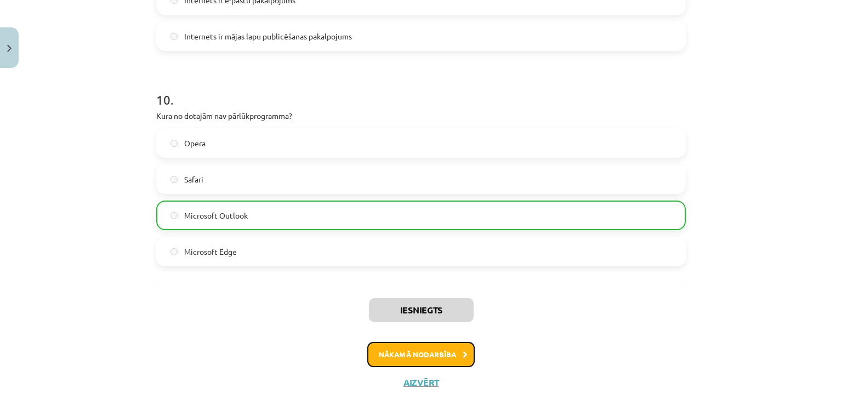
click at [453, 351] on button "Nākamā nodarbība" at bounding box center [420, 354] width 107 height 25
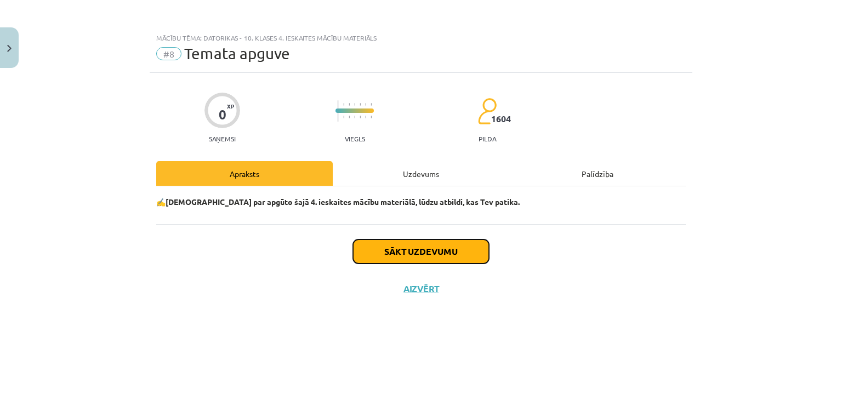
click at [446, 246] on button "Sākt uzdevumu" at bounding box center [421, 252] width 136 height 24
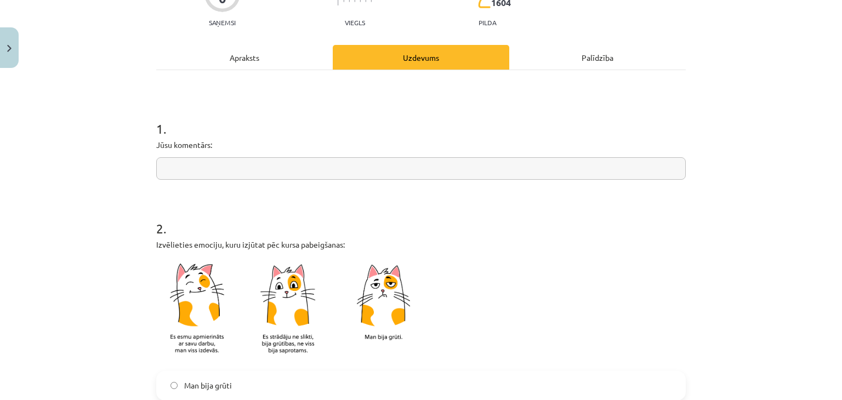
scroll to position [116, 0]
click at [426, 164] on input "text" at bounding box center [421, 168] width 530 height 22
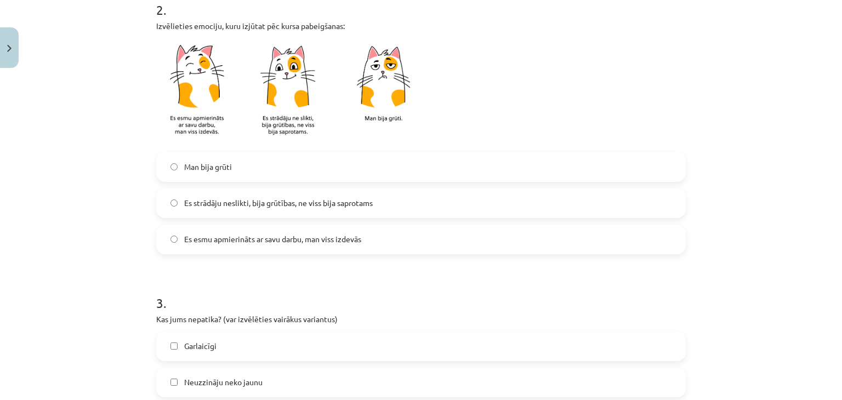
scroll to position [335, 0]
type input "**********"
click at [294, 244] on label "Es esmu apmierināts ar savu darbu, man viss izdevās" at bounding box center [420, 238] width 527 height 27
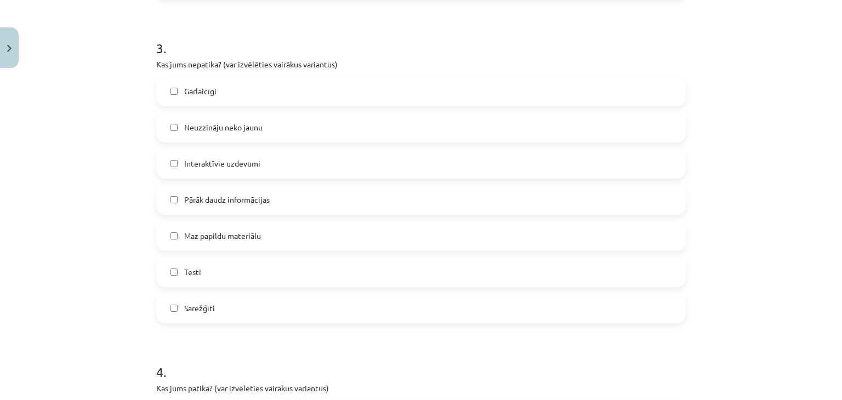
scroll to position [610, 0]
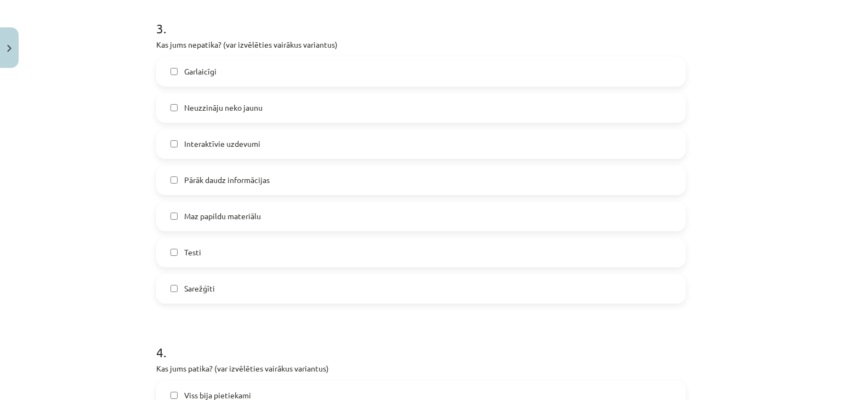
click at [270, 178] on label "Pārāk daudz informācijas" at bounding box center [420, 180] width 527 height 27
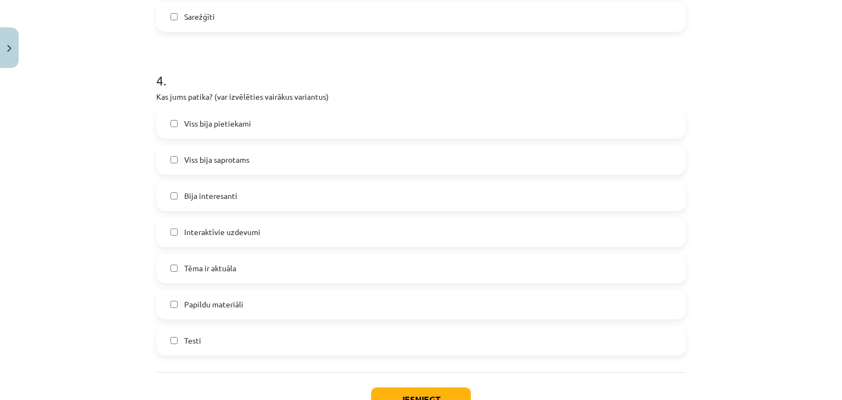
scroll to position [884, 0]
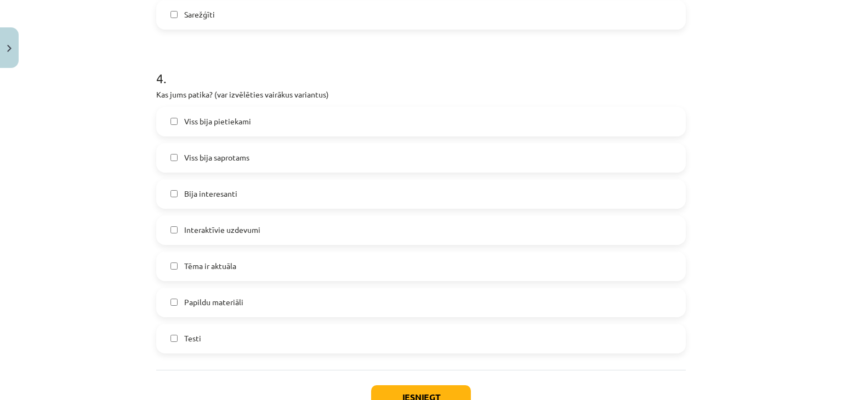
click at [250, 147] on label "Viss bija saprotams" at bounding box center [420, 157] width 527 height 27
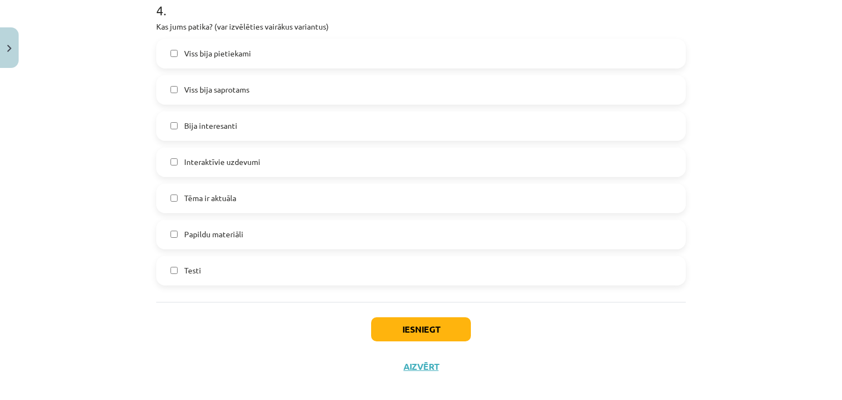
scroll to position [964, 0]
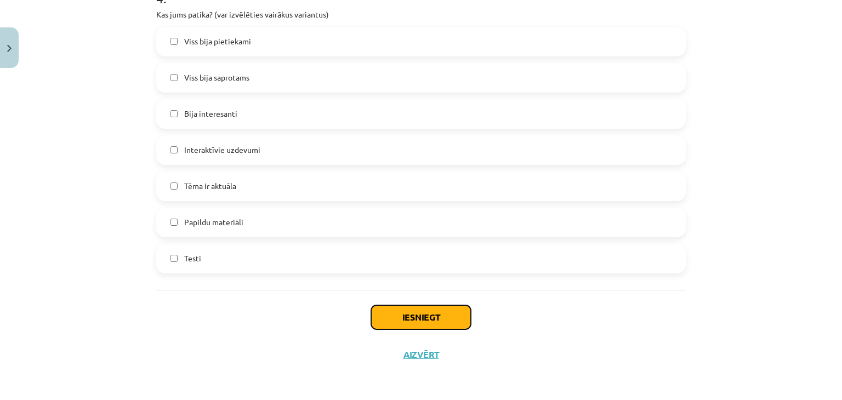
click at [384, 311] on button "Iesniegt" at bounding box center [421, 317] width 100 height 24
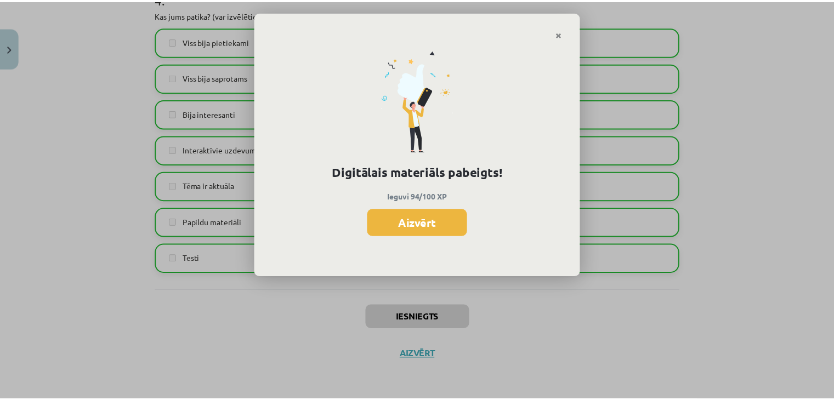
scroll to position [698, 0]
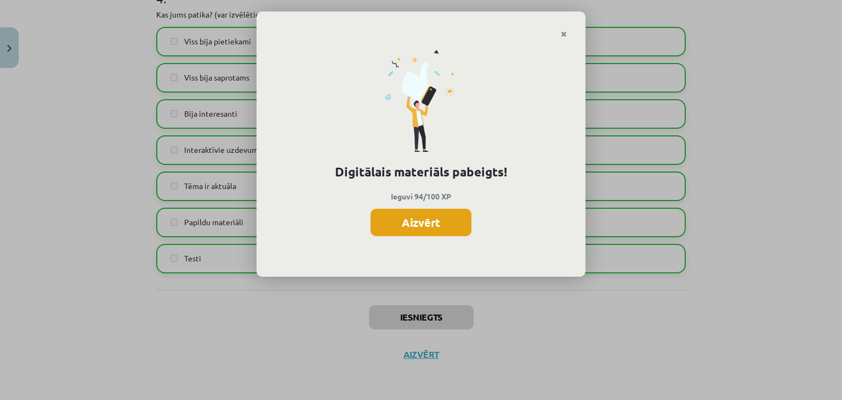
click at [425, 222] on button "Aizvērt" at bounding box center [421, 222] width 101 height 27
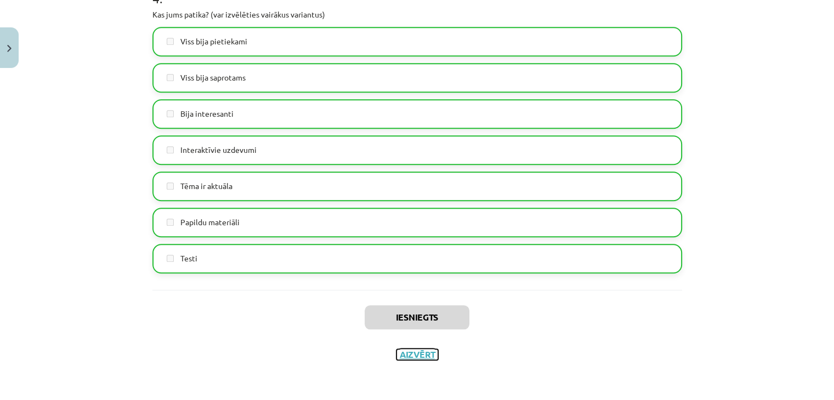
click at [413, 354] on button "Aizvērt" at bounding box center [417, 354] width 42 height 11
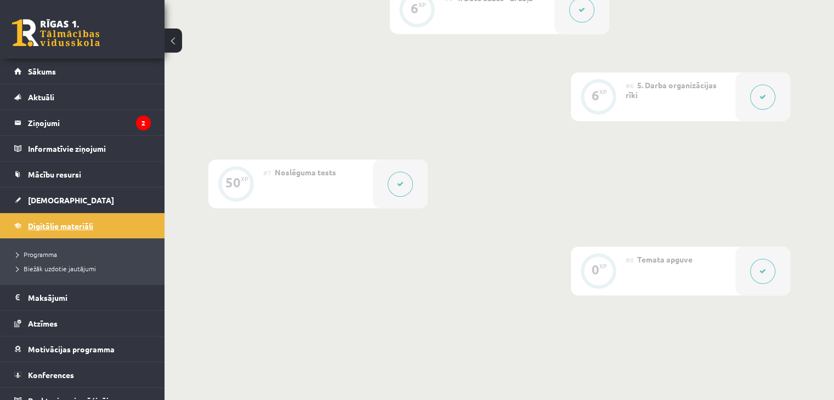
click at [99, 218] on link "Digitālie materiāli" at bounding box center [82, 225] width 136 height 25
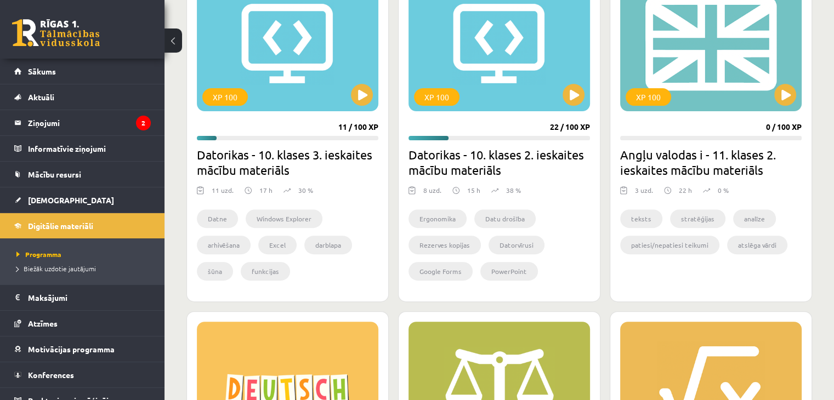
scroll to position [350, 0]
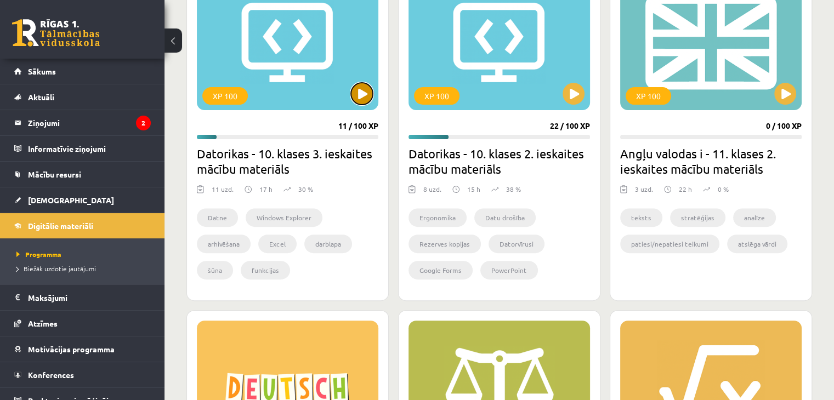
click at [366, 86] on button at bounding box center [362, 94] width 22 height 22
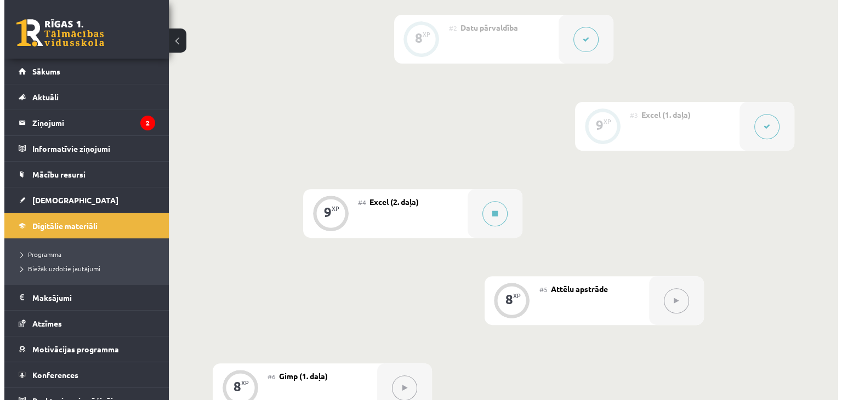
scroll to position [409, 0]
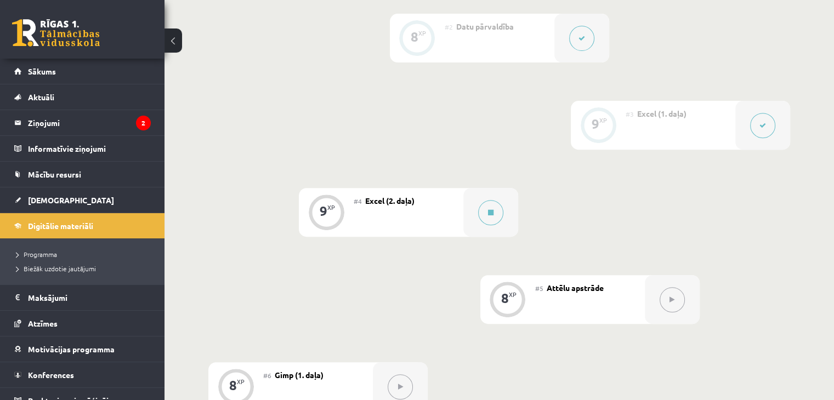
click at [756, 138] on button at bounding box center [762, 125] width 25 height 25
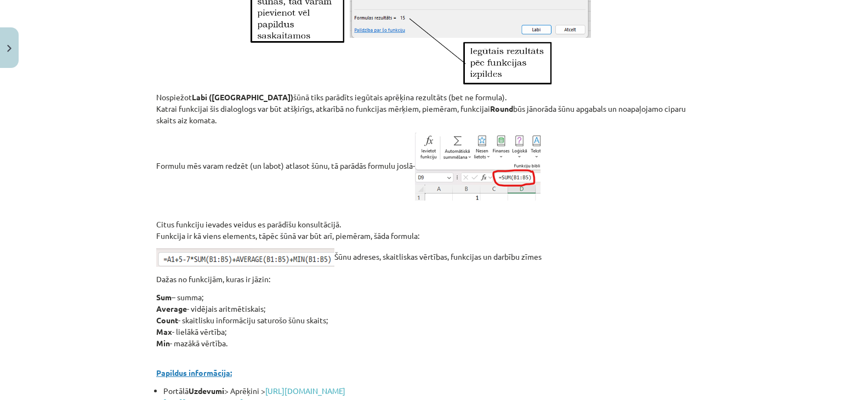
scroll to position [4844, 0]
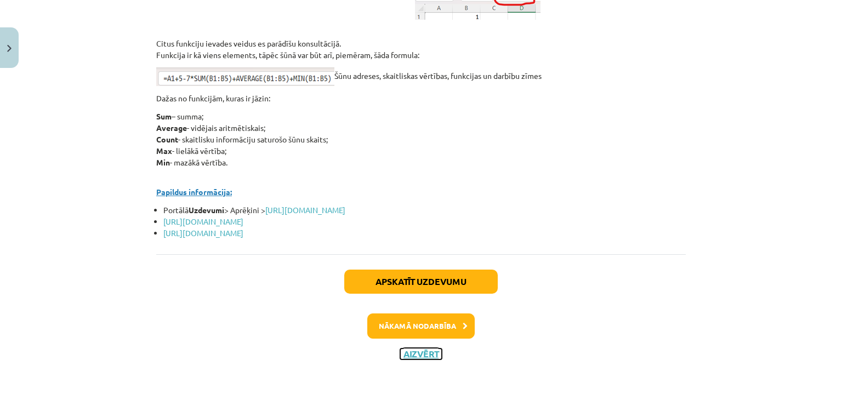
click at [413, 356] on button "Aizvērt" at bounding box center [421, 354] width 42 height 11
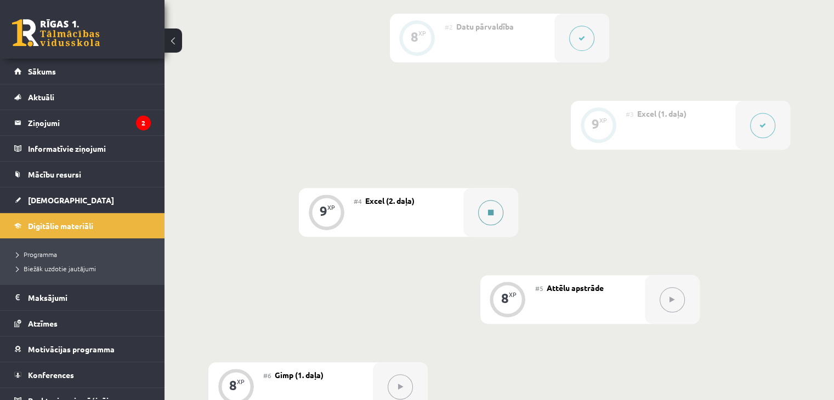
click at [487, 225] on button at bounding box center [490, 212] width 25 height 25
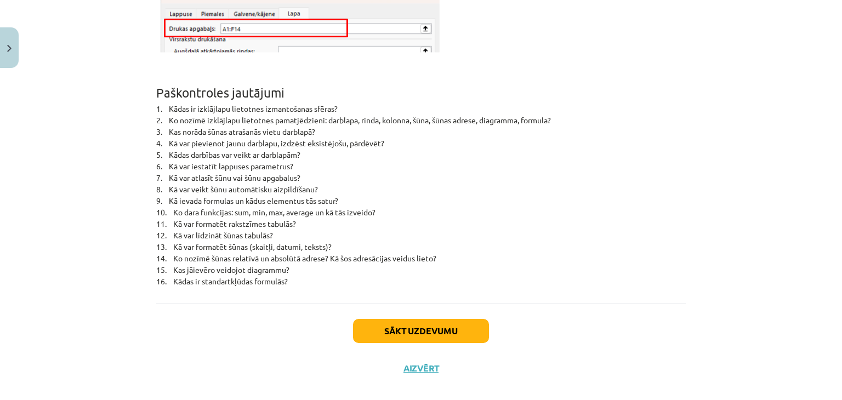
scroll to position [7111, 0]
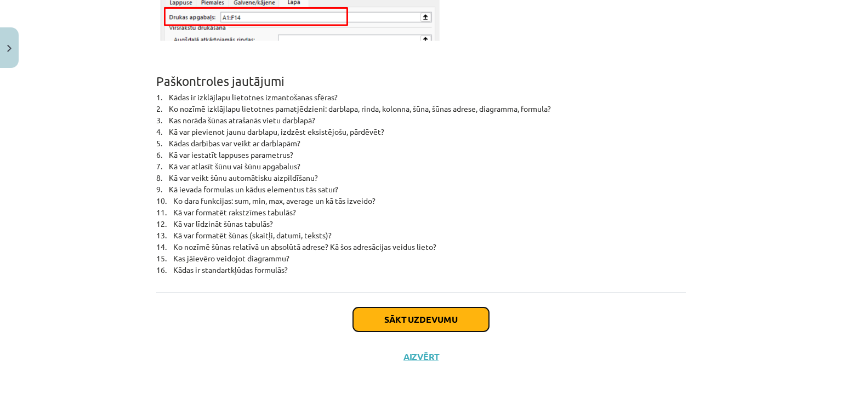
click at [439, 316] on button "Sākt uzdevumu" at bounding box center [421, 320] width 136 height 24
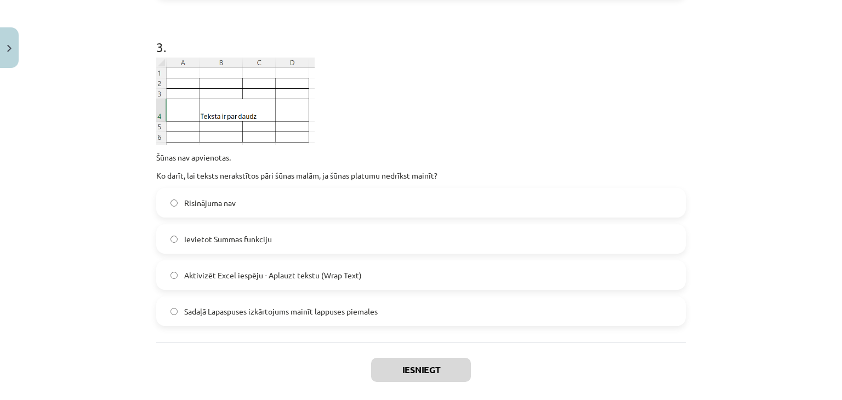
scroll to position [701, 0]
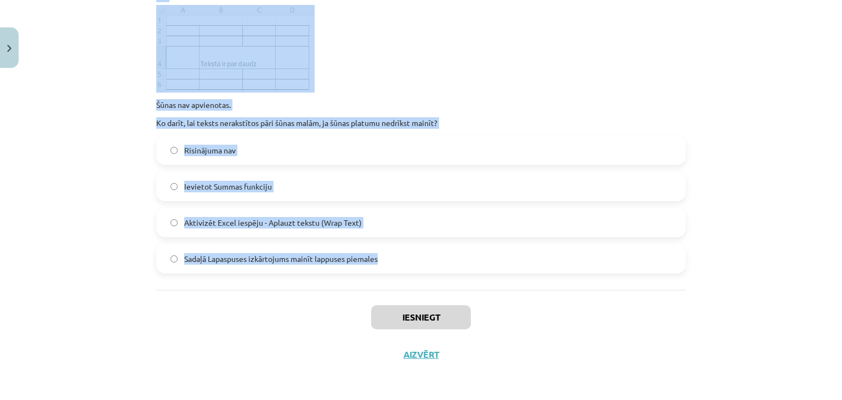
drag, startPoint x: 149, startPoint y: 206, endPoint x: 417, endPoint y: 266, distance: 274.2
copy form "1 . Kas ir diagramma? Datu attēlojums virsrakstu veidā Datu attēlojums tabulas …"
click at [100, 124] on div "Mācību tēma: Datorikas - 10. klases 3. ieskaites mācību materiāls #4 Excel (2. …" at bounding box center [421, 200] width 842 height 400
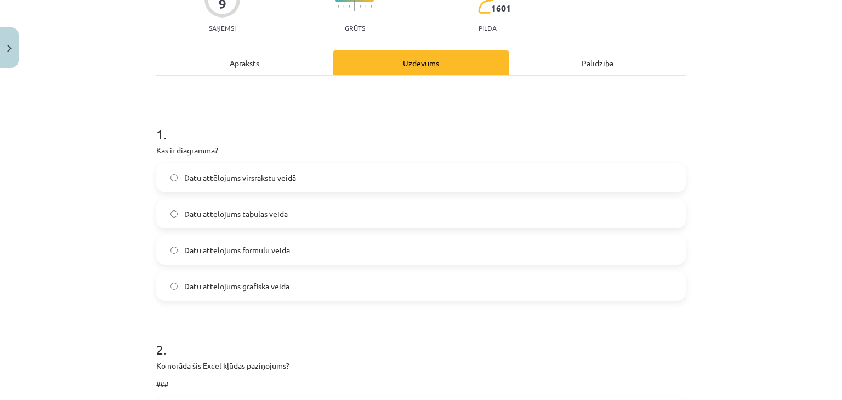
scroll to position [111, 0]
click at [260, 281] on span "Datu attēlojums grafiskā veidā" at bounding box center [236, 287] width 105 height 12
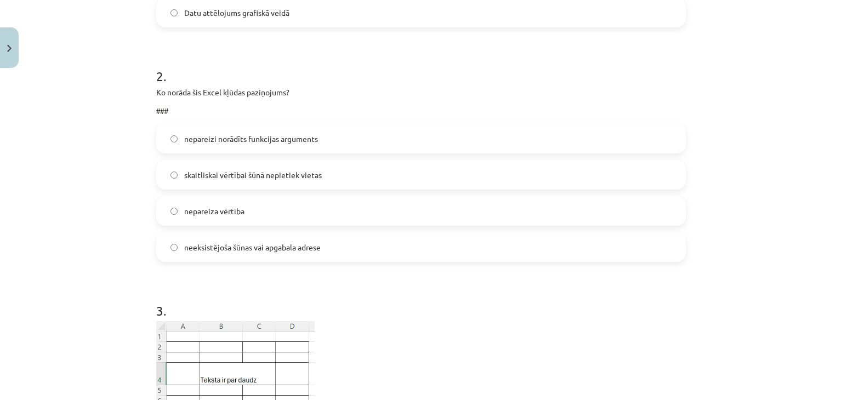
scroll to position [386, 0]
click at [248, 167] on span "skaitliskai vērtībai šūnā nepietiek vietas" at bounding box center [253, 173] width 138 height 12
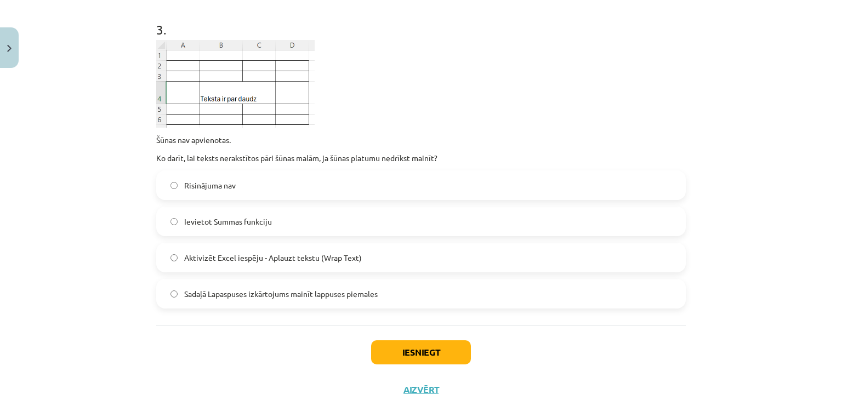
scroll to position [666, 0]
click at [270, 259] on span "Aktivizēt Excel iespēju - Aplauzt tekstu (Wrap Text)" at bounding box center [273, 258] width 178 height 12
click at [414, 358] on button "Iesniegt" at bounding box center [421, 352] width 100 height 24
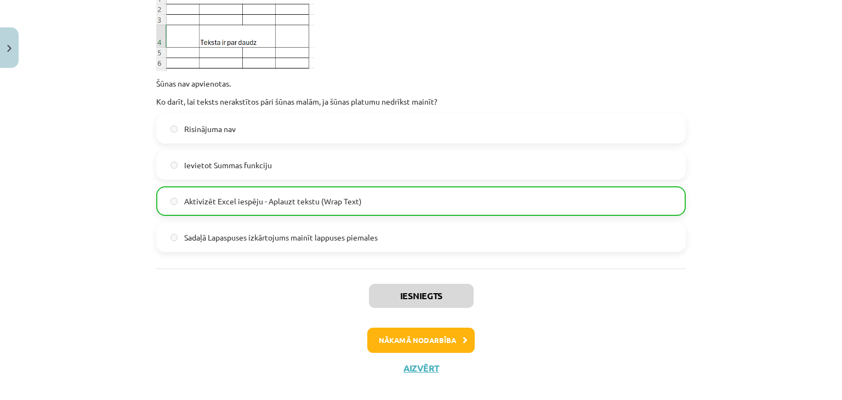
scroll to position [735, 0]
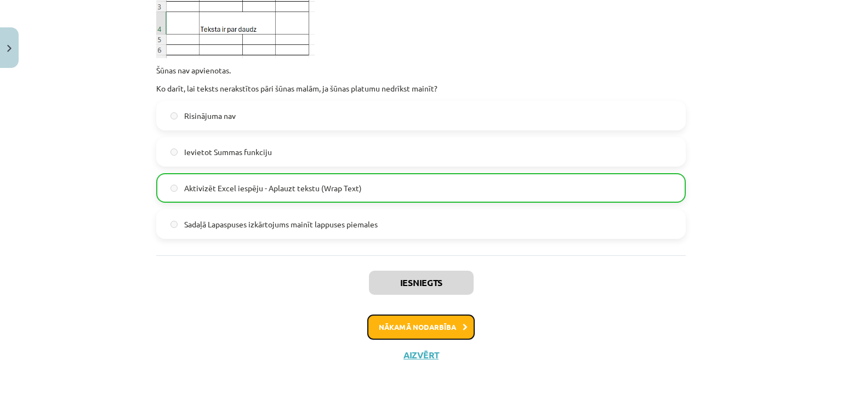
click at [444, 321] on button "Nākamā nodarbība" at bounding box center [420, 327] width 107 height 25
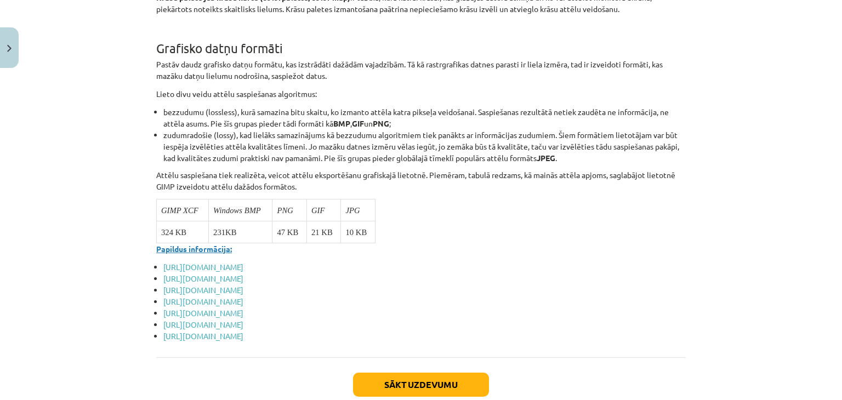
scroll to position [4170, 0]
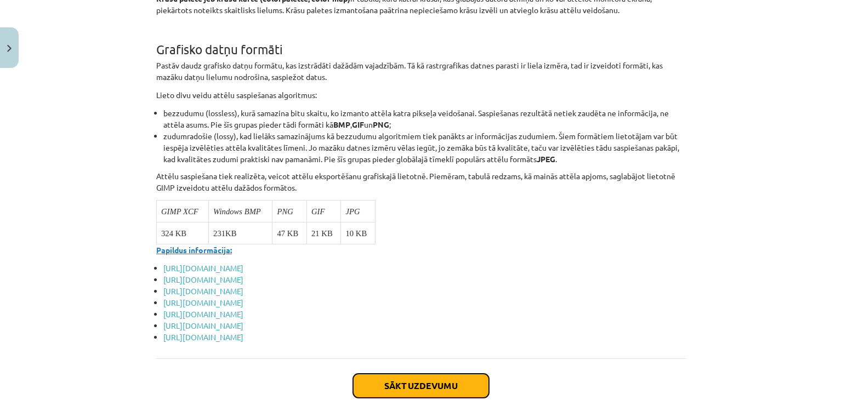
click at [397, 375] on button "Sākt uzdevumu" at bounding box center [421, 386] width 136 height 24
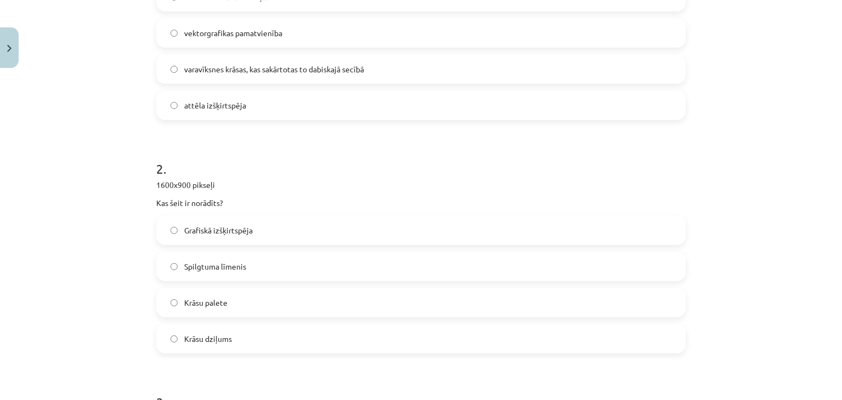
scroll to position [588, 0]
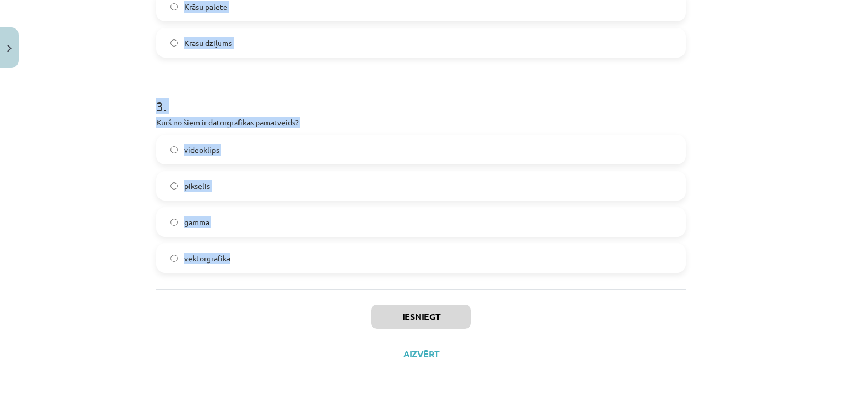
drag, startPoint x: 140, startPoint y: 65, endPoint x: 362, endPoint y: 265, distance: 299.2
click at [362, 265] on div "Mācību tēma: Datorikas - 10. klases 3. ieskaites mācību materiāls #5 Attēlu aps…" at bounding box center [421, 200] width 842 height 400
copy form "1 . Kas ir krāsu spektrs? sarkano acu efekta noņemšana vektorgrafikas pamatvien…"
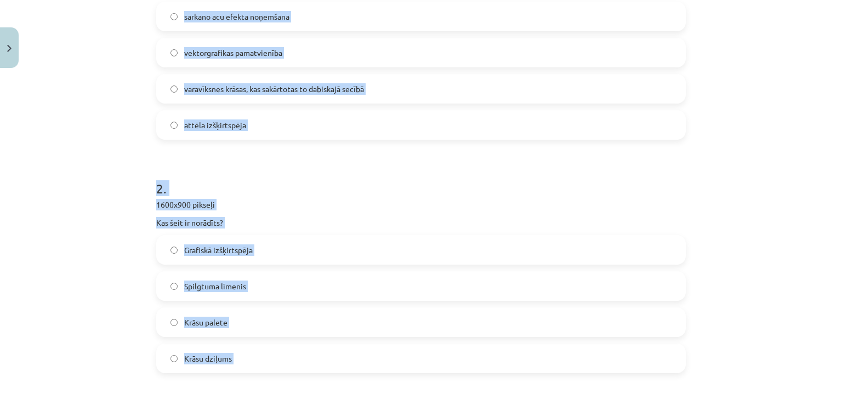
scroll to position [272, 0]
click at [189, 93] on span "varavīksnes krāsas, kas sakārtotas to dabiskajā secībā" at bounding box center [274, 89] width 180 height 12
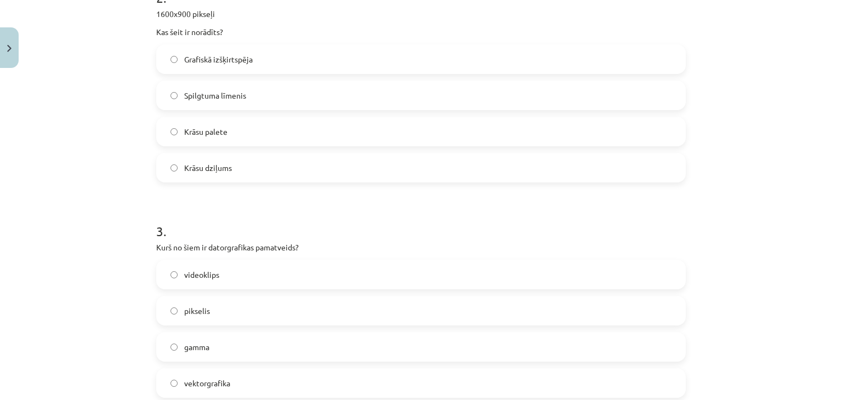
scroll to position [463, 0]
click at [200, 52] on label "Grafiskā izšķirtspēja" at bounding box center [420, 58] width 527 height 27
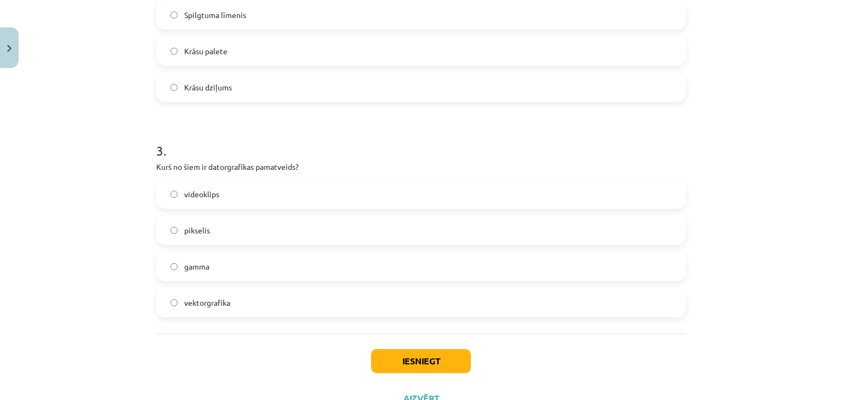
scroll to position [588, 0]
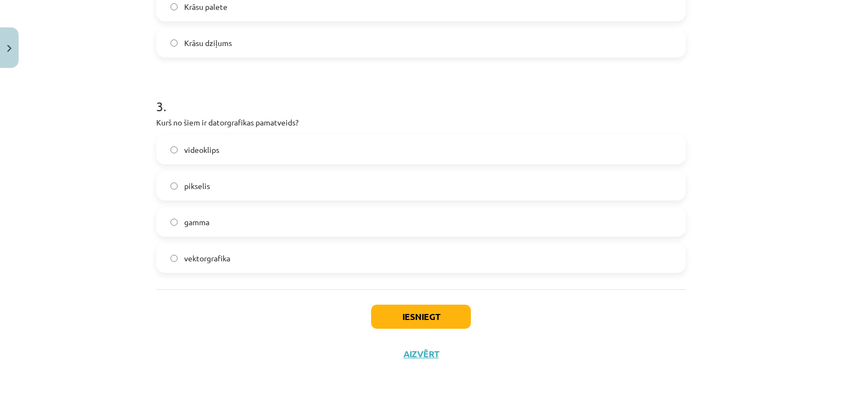
click at [198, 258] on span "vektorgrafika" at bounding box center [207, 259] width 46 height 12
click at [384, 316] on button "Iesniegt" at bounding box center [421, 317] width 100 height 24
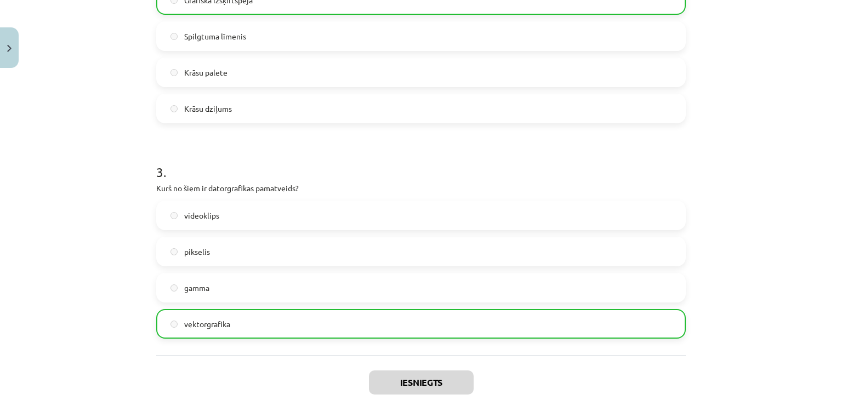
scroll to position [622, 0]
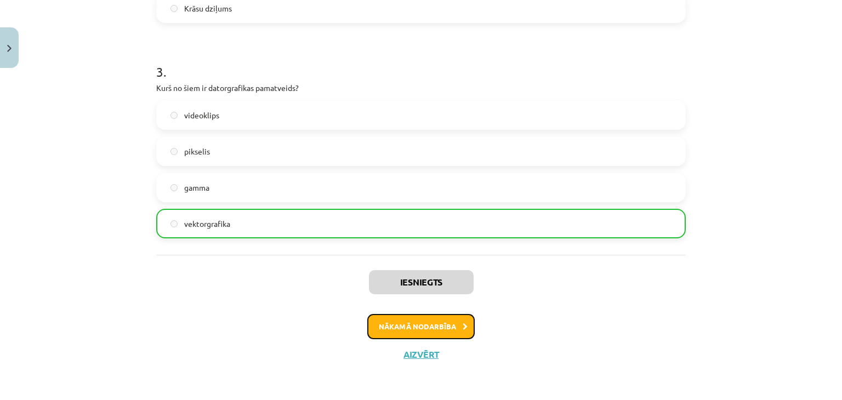
click at [399, 320] on button "Nākamā nodarbība" at bounding box center [420, 326] width 107 height 25
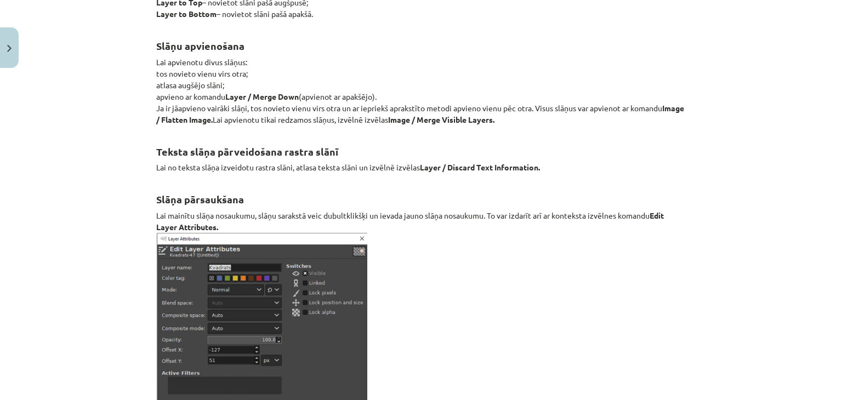
scroll to position [12800, 0]
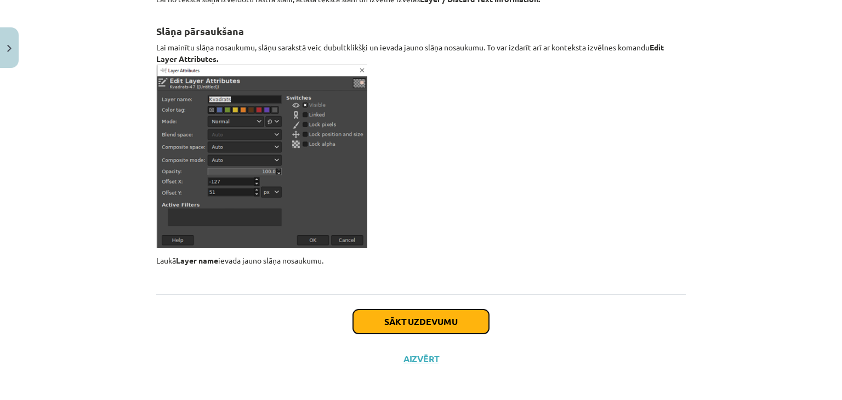
click at [396, 314] on button "Sākt uzdevumu" at bounding box center [421, 322] width 136 height 24
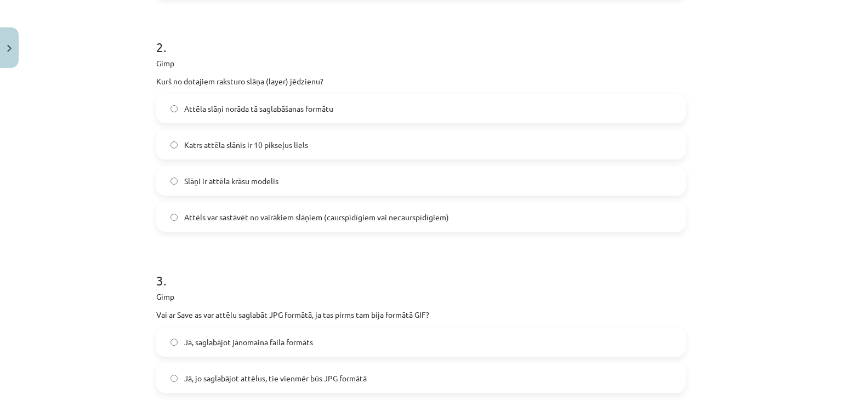
scroll to position [623, 0]
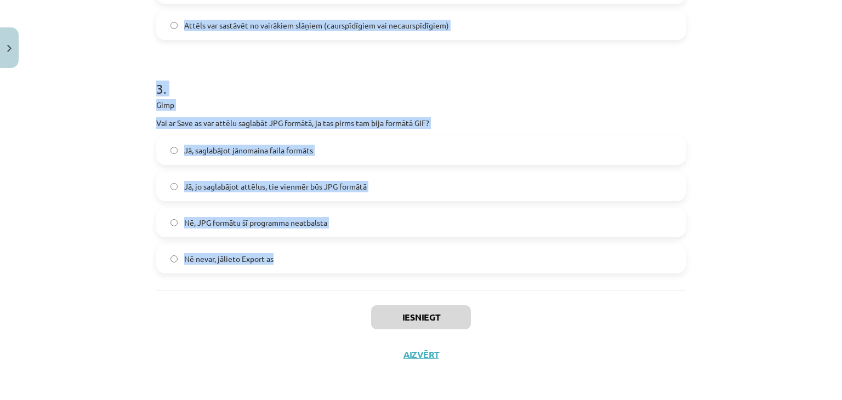
drag, startPoint x: 141, startPoint y: 211, endPoint x: 352, endPoint y: 248, distance: 214.3
click at [352, 248] on div "Mācību tēma: Datorikas - 10. klases 3. ieskaites mācību materiāls #6 Gimp (1. d…" at bounding box center [421, 200] width 842 height 400
copy form "1 . Gimp Ja kāda attēla daļa ir zaļganā tonī, tad kā var iegūt šo toni, lai tur…"
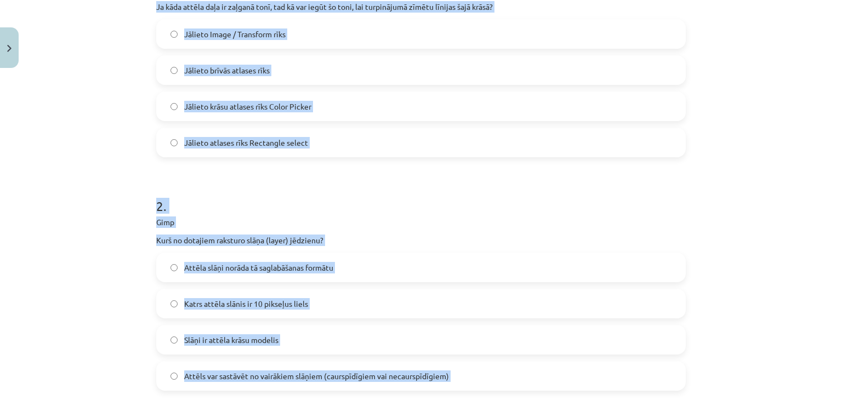
scroll to position [275, 0]
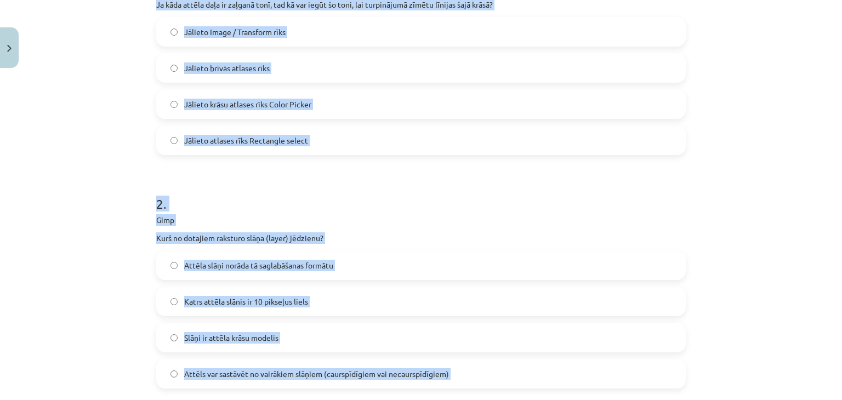
click at [303, 104] on span "Jālieto krāsu atlases rīks Color Picker" at bounding box center [247, 105] width 127 height 12
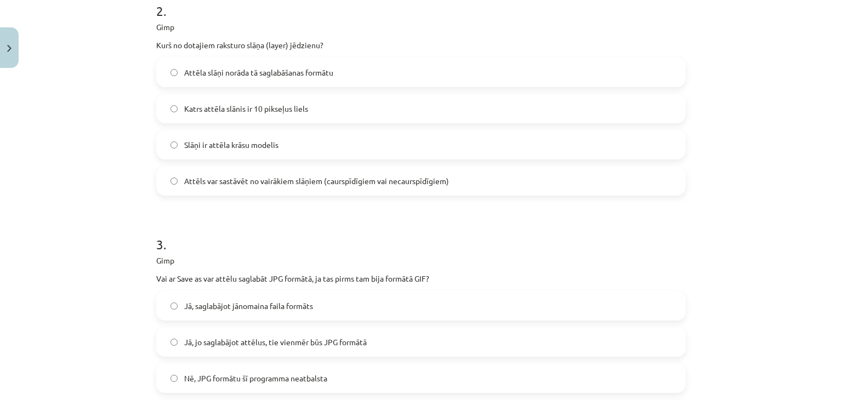
scroll to position [465, 0]
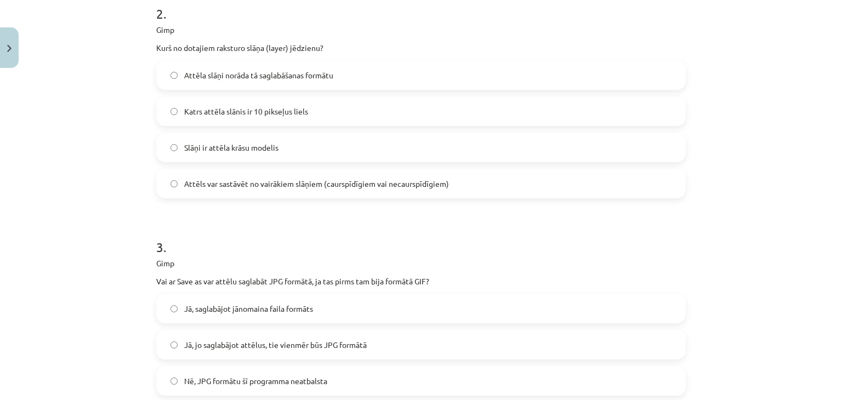
click at [230, 180] on span "Attēls var sastāvēt no vairākiem slāņiem (caurspīdīgiem vai necaurspīdīgiem)" at bounding box center [316, 184] width 265 height 12
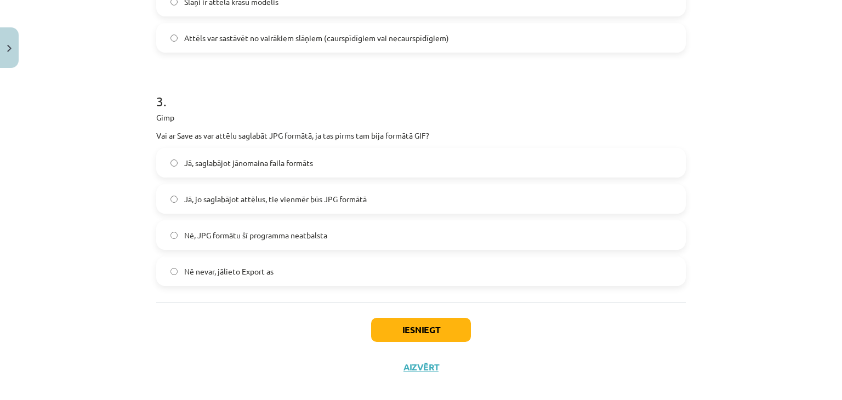
scroll to position [623, 0]
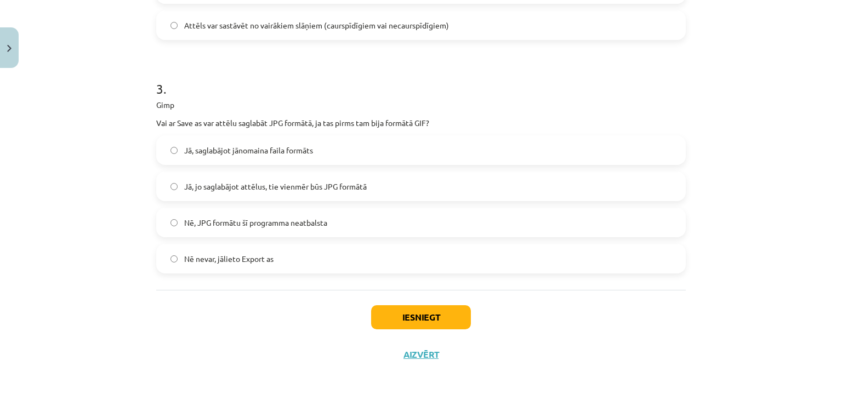
click at [253, 264] on label "Nē nevar, jālieto Export as" at bounding box center [420, 258] width 527 height 27
click at [411, 320] on button "Iesniegt" at bounding box center [421, 317] width 100 height 24
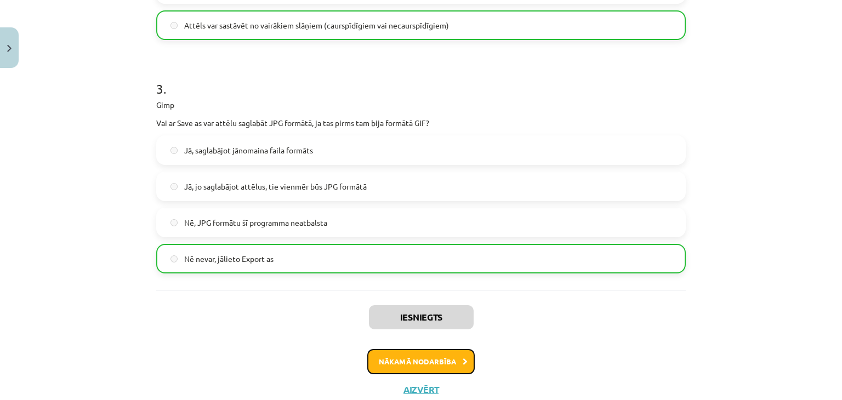
click at [432, 355] on button "Nākamā nodarbība" at bounding box center [420, 361] width 107 height 25
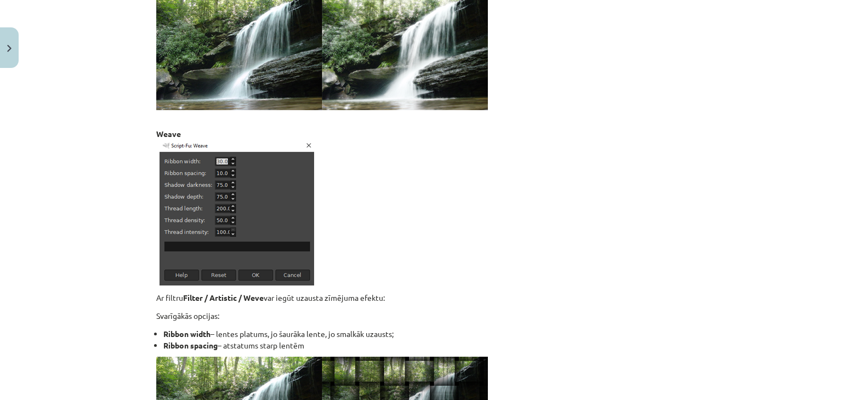
scroll to position [9587, 0]
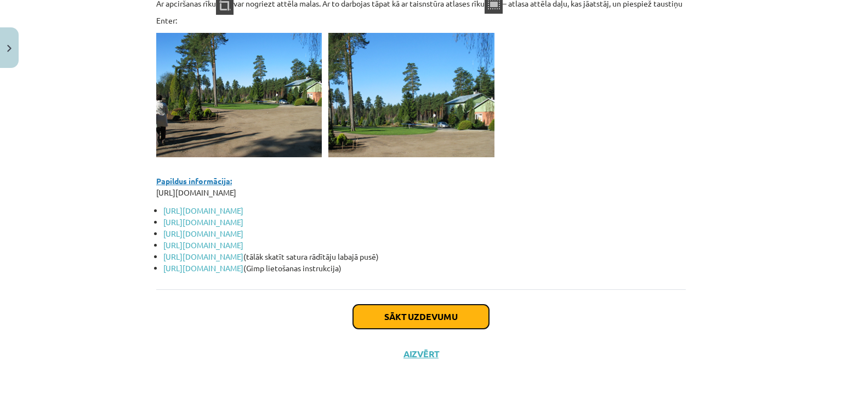
click at [440, 312] on button "Sākt uzdevumu" at bounding box center [421, 317] width 136 height 24
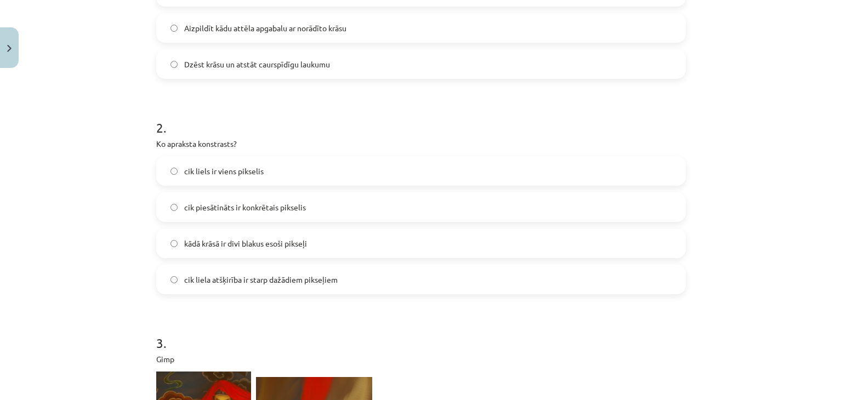
scroll to position [805, 0]
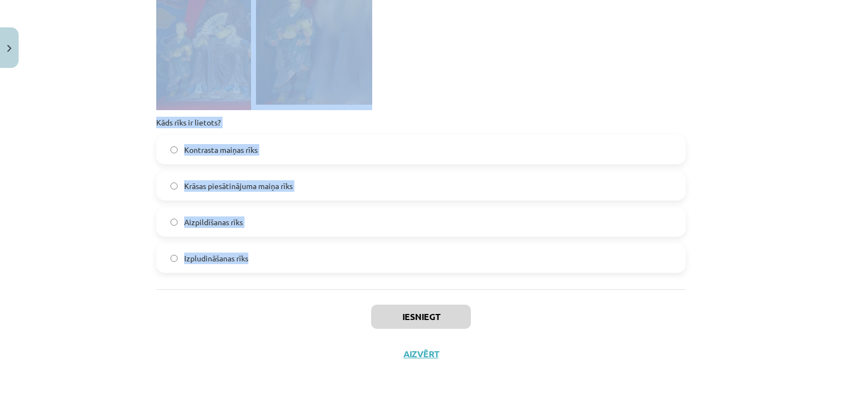
drag, startPoint x: 149, startPoint y: 213, endPoint x: 363, endPoint y: 257, distance: 218.2
copy form "1 . Gimp Ko var izdarīt ar šo rīku? Rakstīt tekstus uz kāda no attēla slāņiem Z…"
click at [363, 257] on label "Izpludināšanas rīks" at bounding box center [420, 257] width 527 height 27
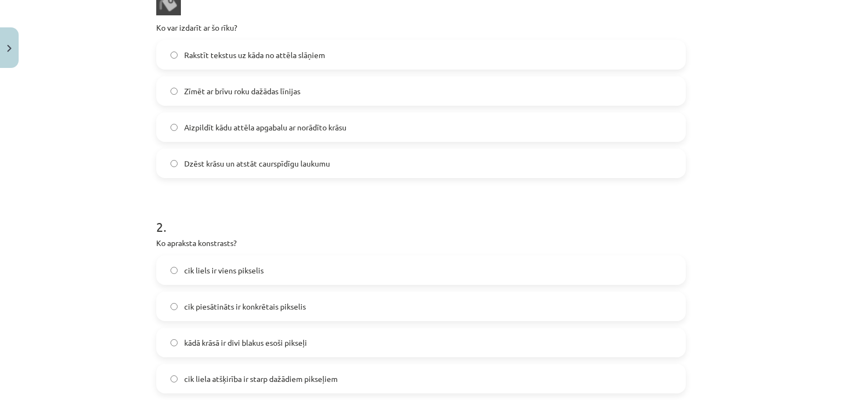
scroll to position [124, 0]
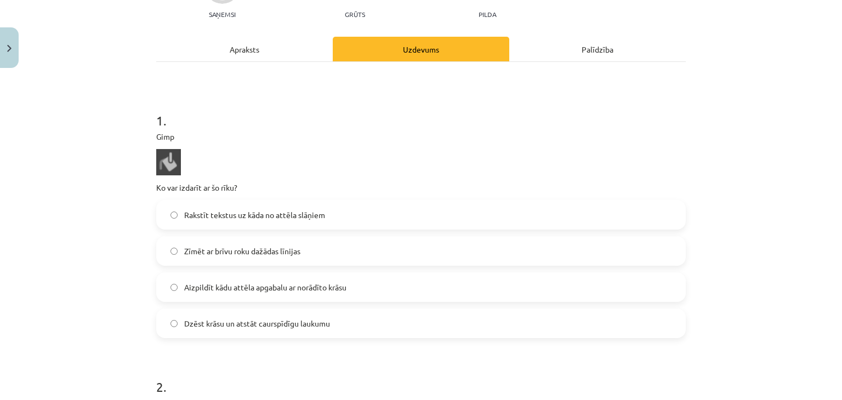
click at [230, 282] on span "Aizpildīt kādu attēla apgabalu ar norādīto krāsu" at bounding box center [265, 288] width 162 height 12
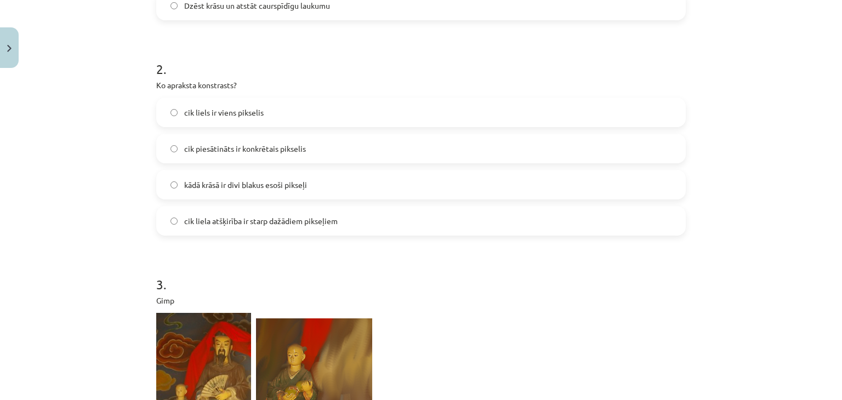
scroll to position [445, 0]
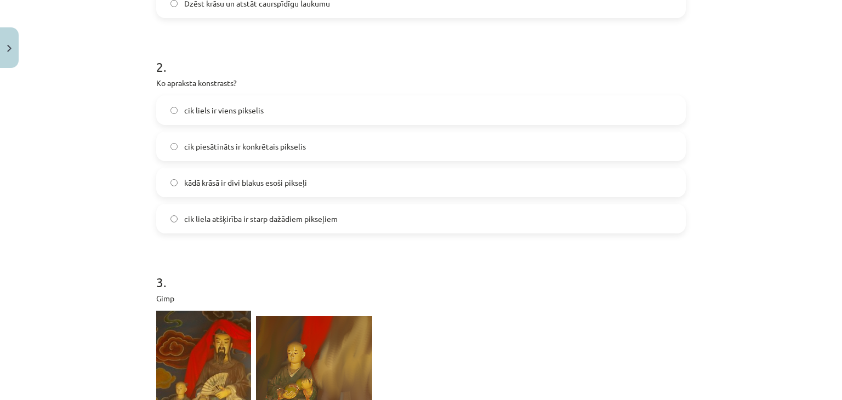
click at [246, 209] on label "cik liela atšķirība ir starp dažādiem pikseļiem" at bounding box center [420, 218] width 527 height 27
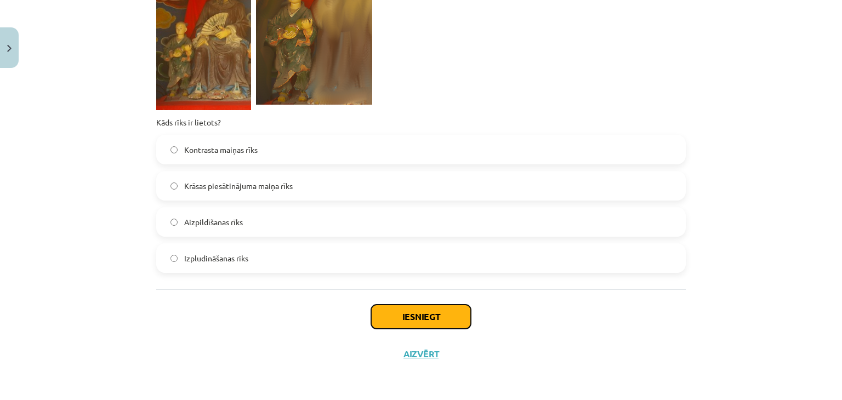
click at [445, 305] on button "Iesniegt" at bounding box center [421, 317] width 100 height 24
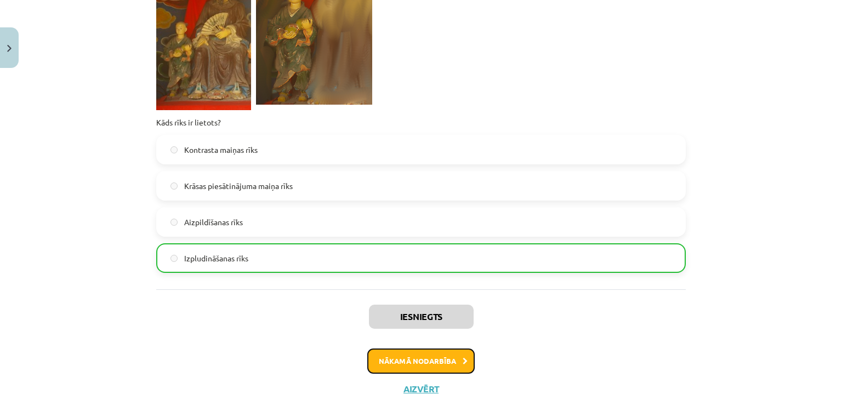
click at [427, 360] on button "Nākamā nodarbība" at bounding box center [420, 361] width 107 height 25
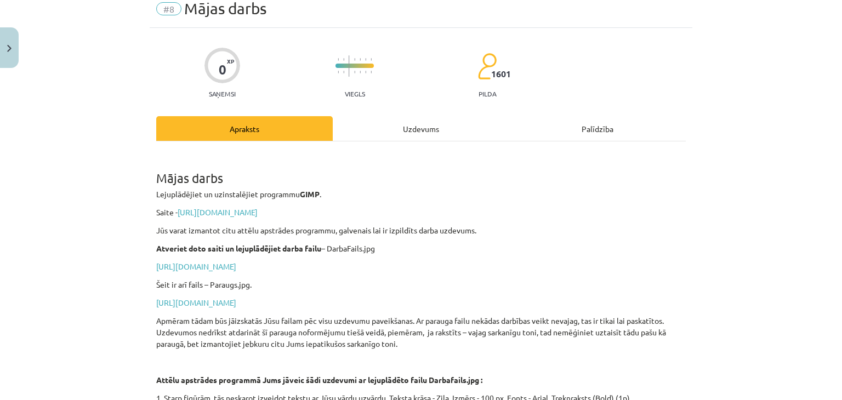
scroll to position [44, 0]
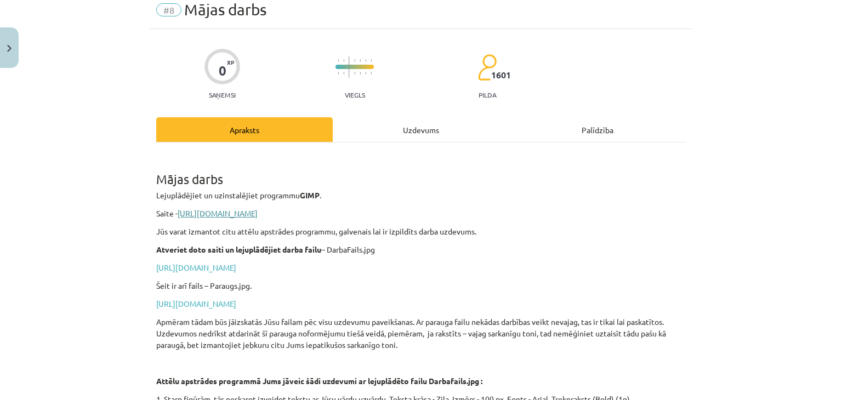
click at [255, 214] on link "[URL][DOMAIN_NAME]" at bounding box center [218, 213] width 80 height 10
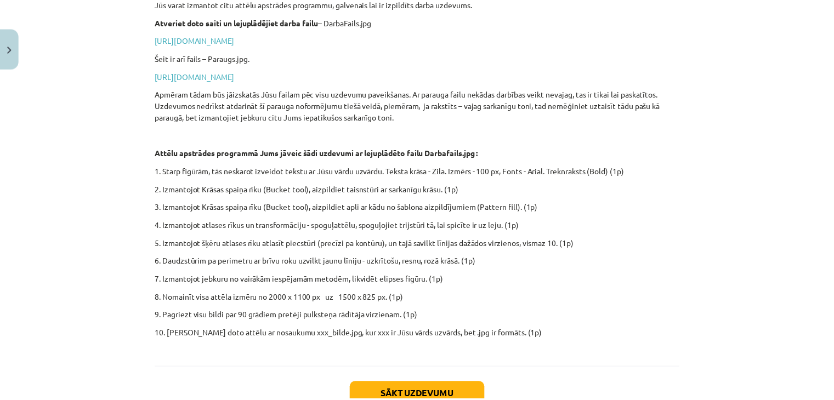
scroll to position [272, 0]
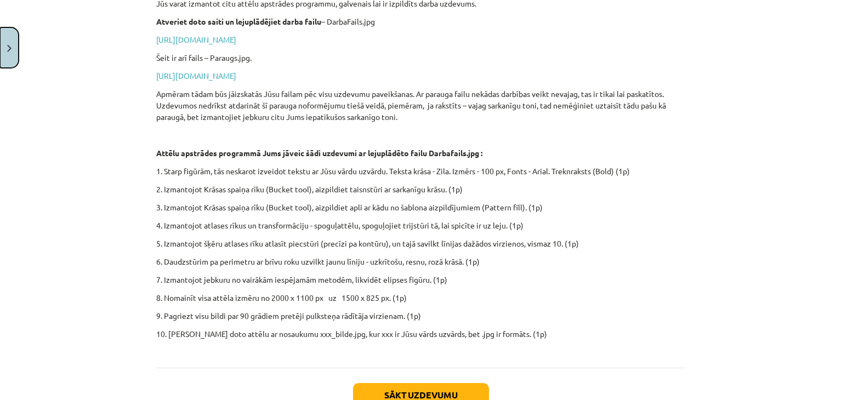
click at [8, 48] on img "Close" at bounding box center [9, 48] width 4 height 7
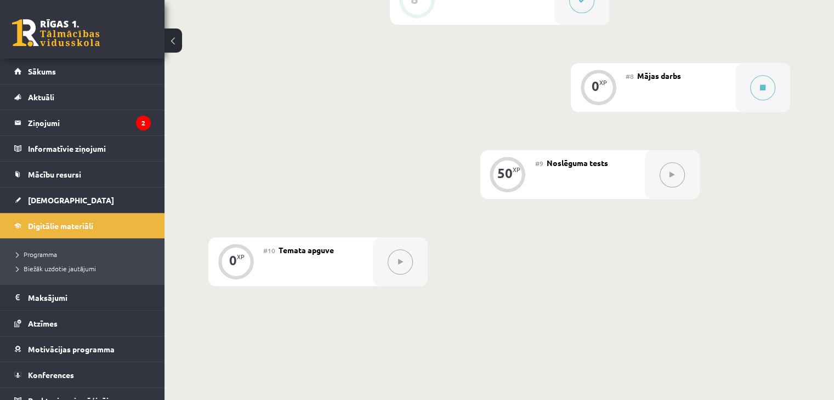
scroll to position [877, 0]
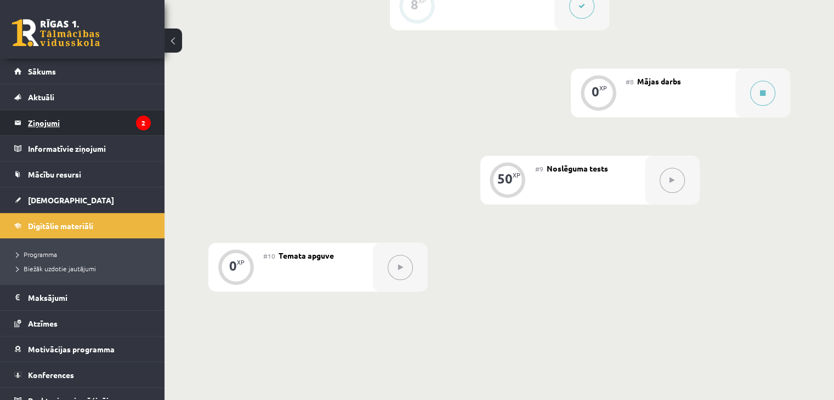
click at [119, 113] on legend "Ziņojumi 2" at bounding box center [89, 122] width 123 height 25
